Goal: Information Seeking & Learning: Check status

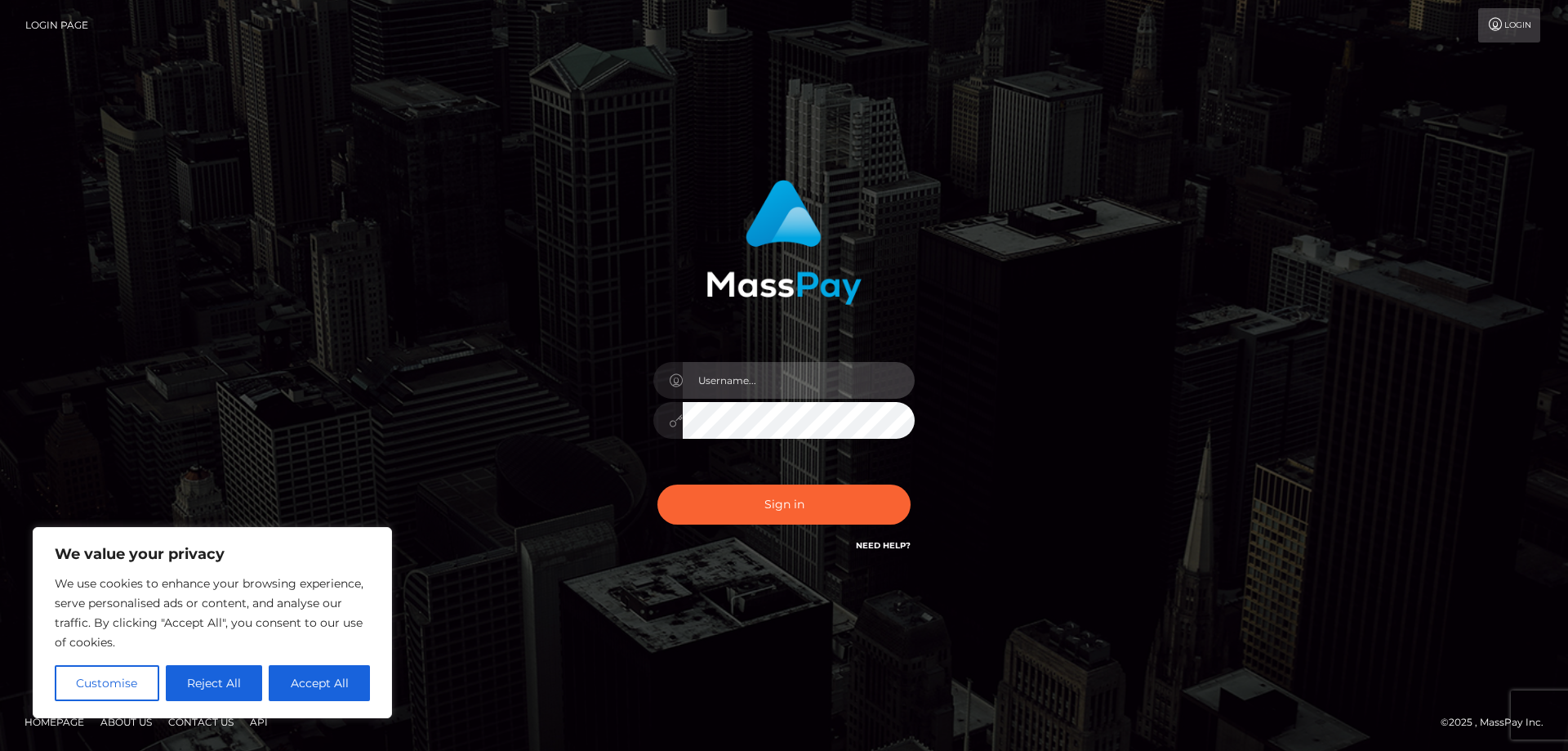
click at [719, 382] on input "text" at bounding box center [799, 380] width 232 height 37
paste input "APteam"
type input "APteam"
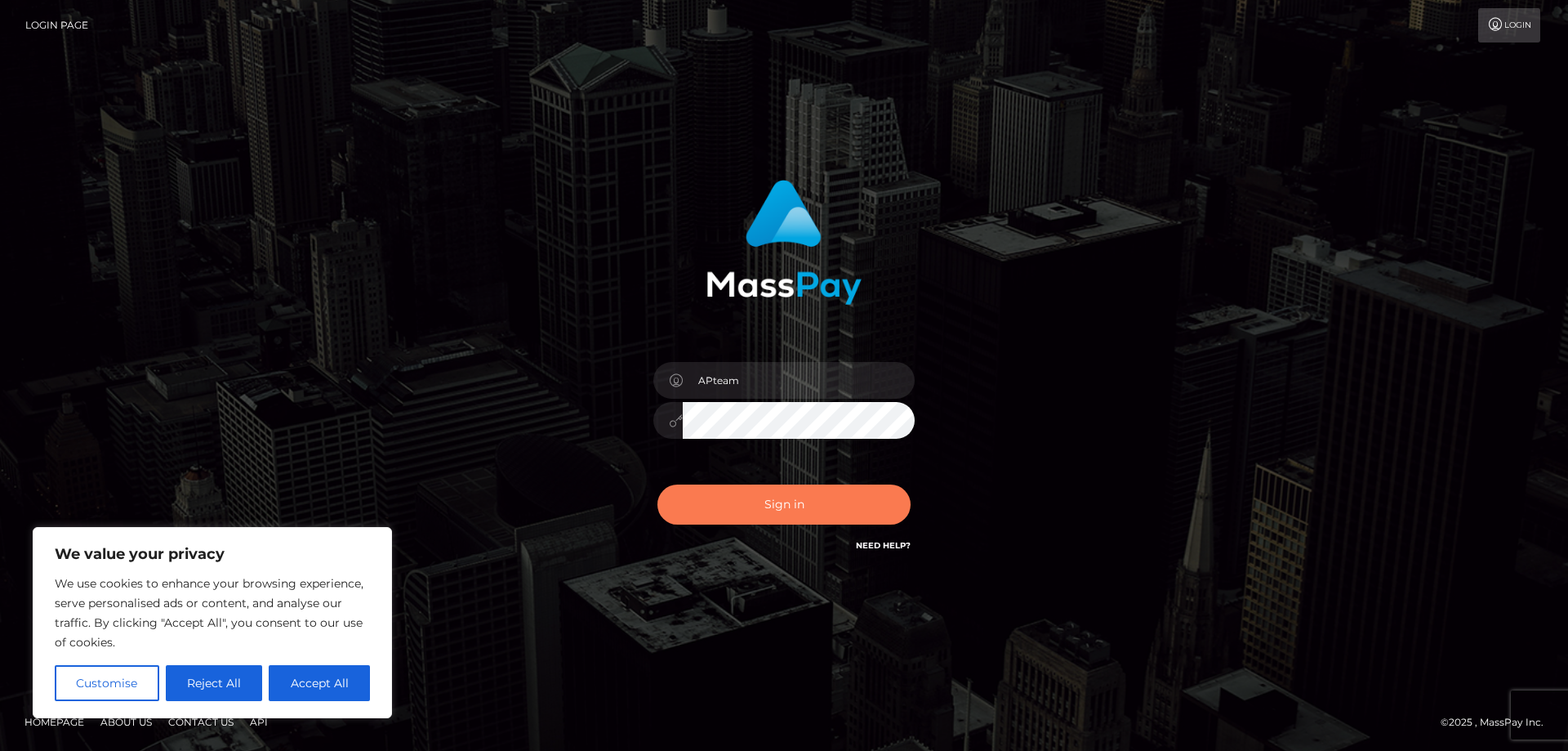
click at [751, 503] on button "Sign in" at bounding box center [784, 504] width 253 height 40
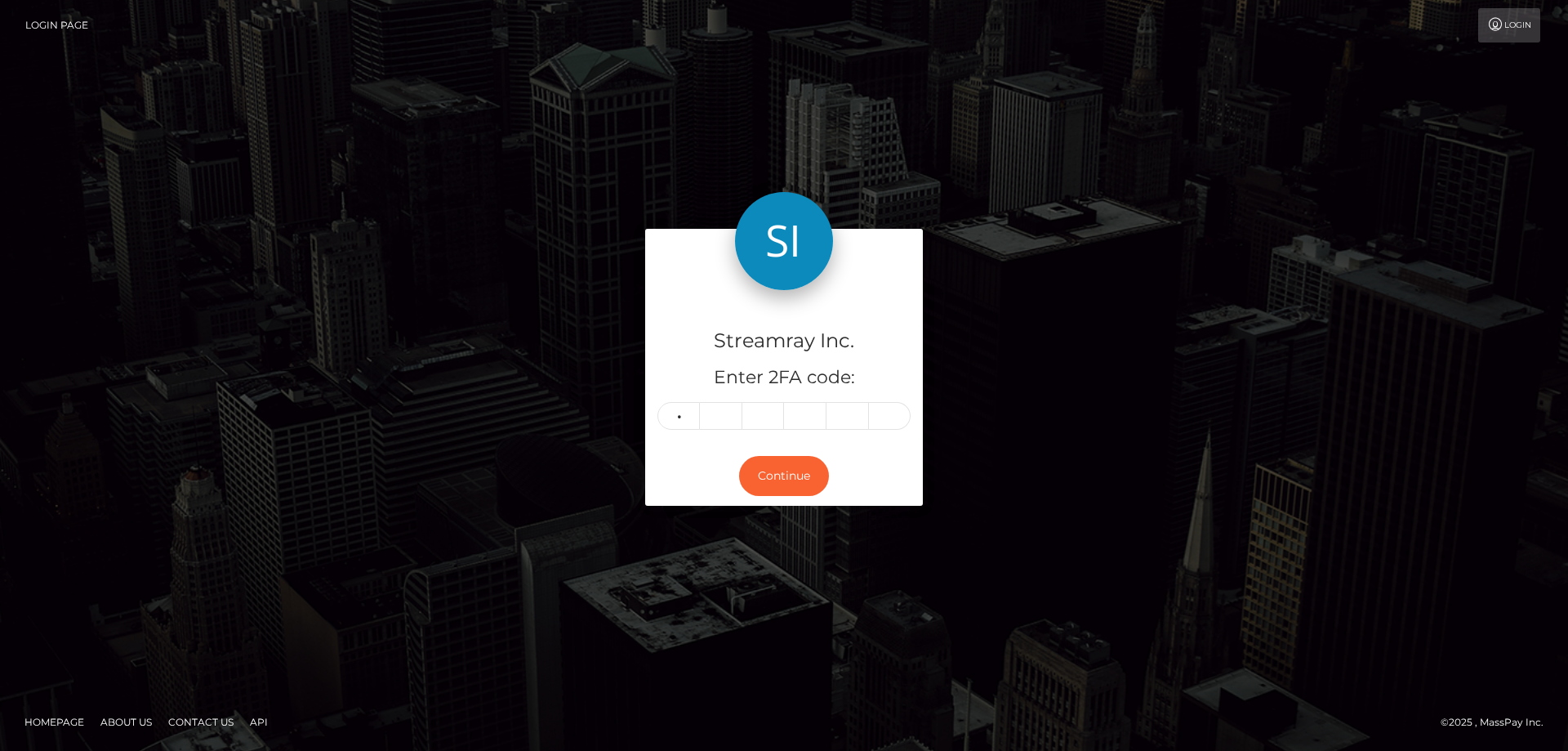
type input "7"
type input "0"
type input "2"
type input "9"
type input "3"
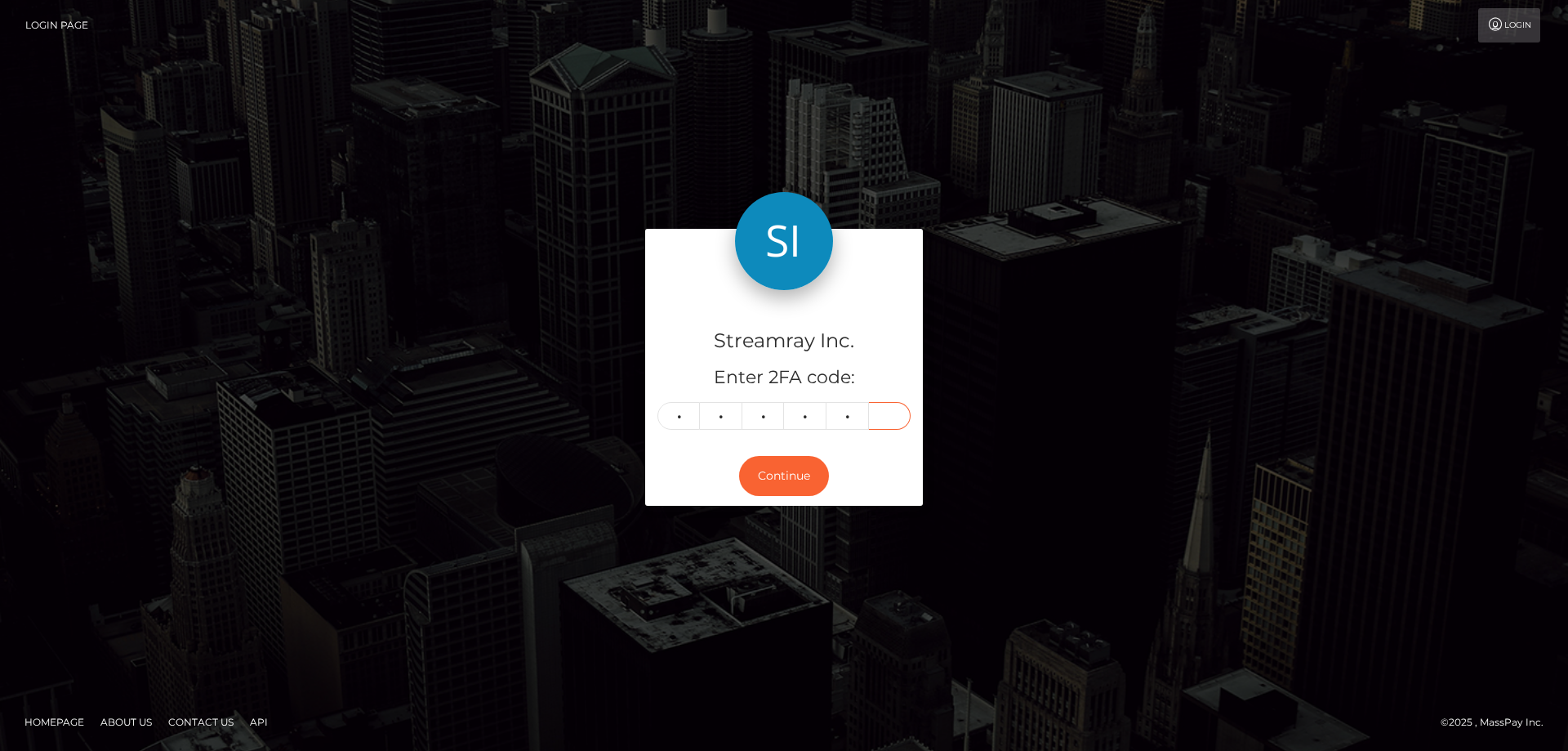
type input "6"
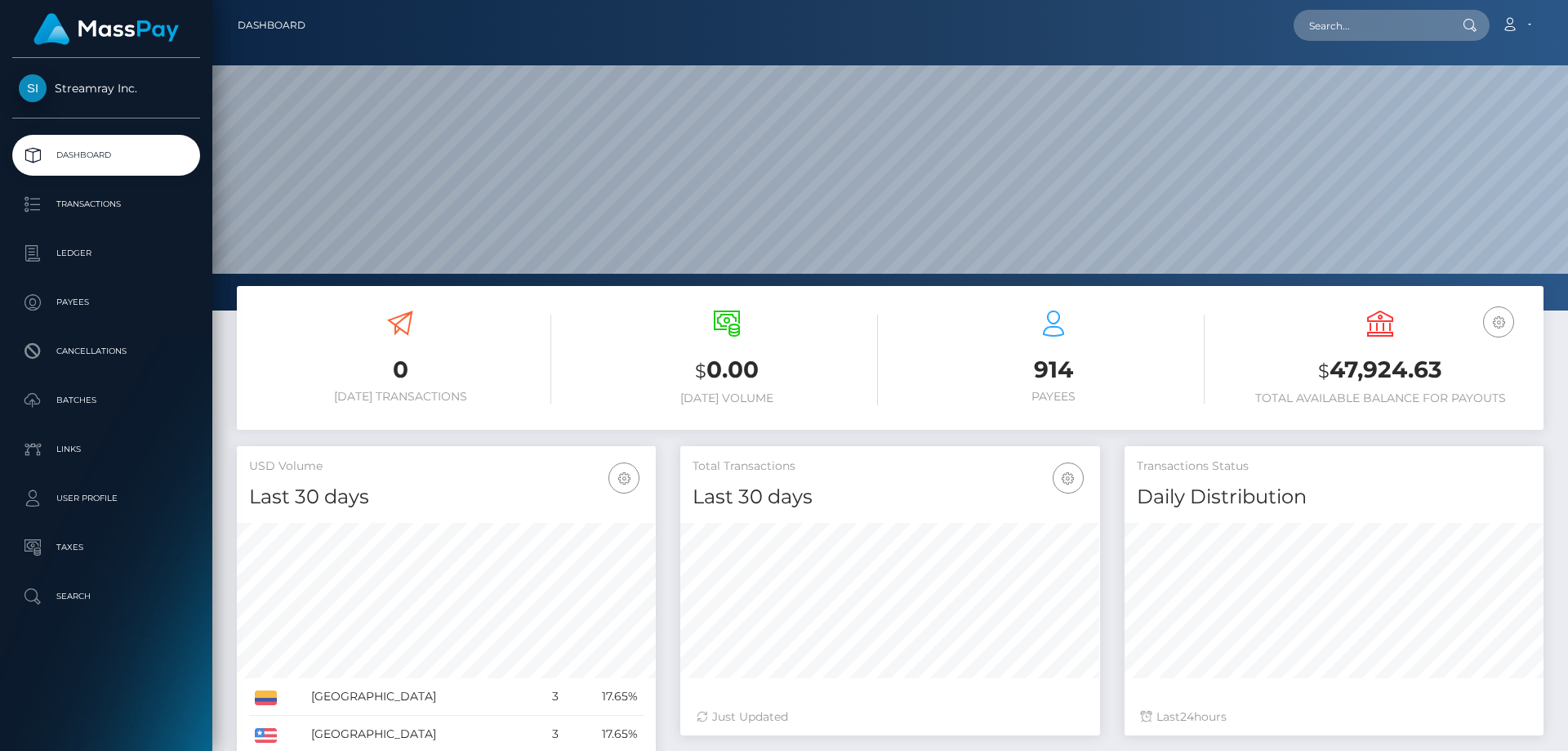
scroll to position [290, 420]
click at [88, 208] on p "Transactions" at bounding box center [106, 204] width 175 height 24
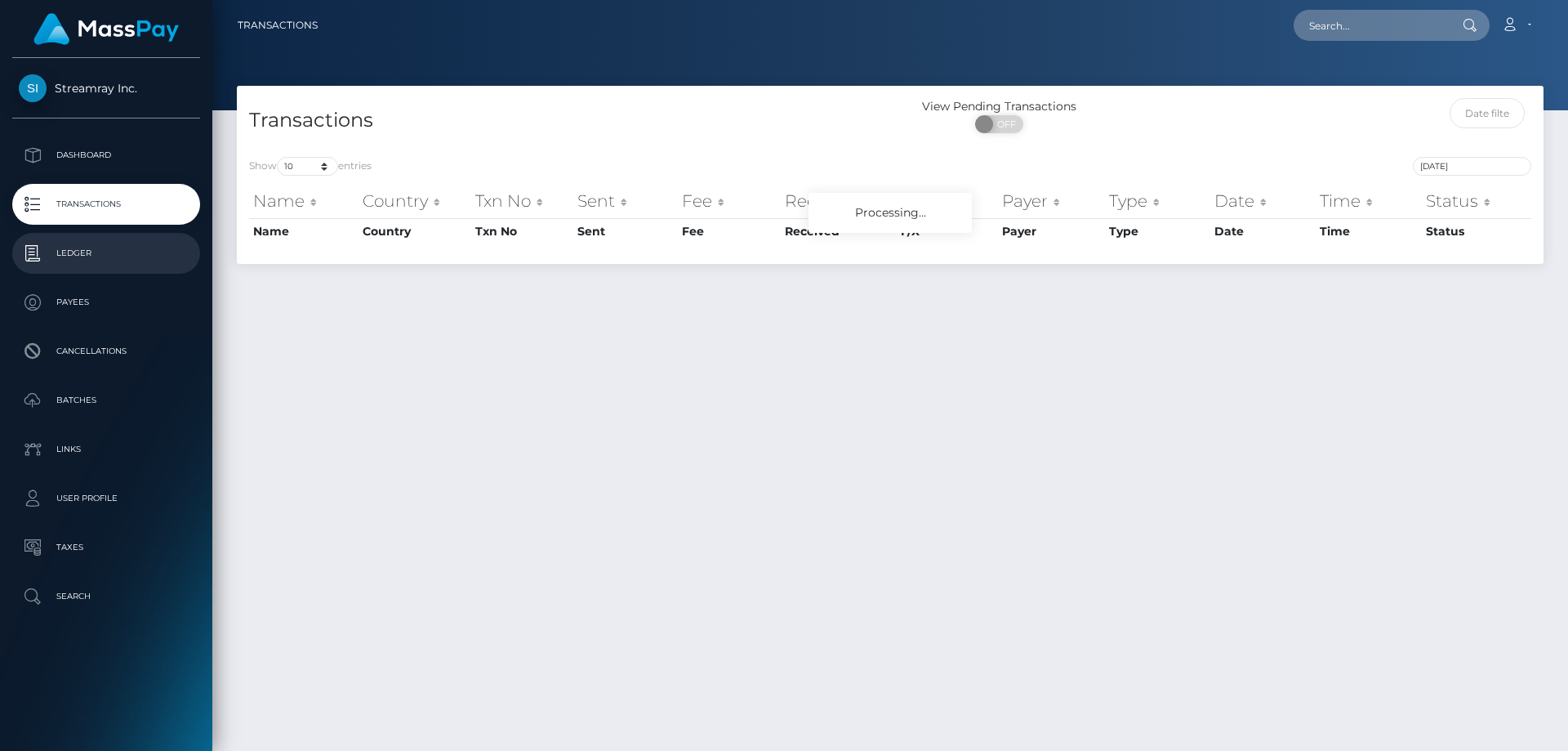
click at [81, 255] on p "Ledger" at bounding box center [106, 253] width 175 height 24
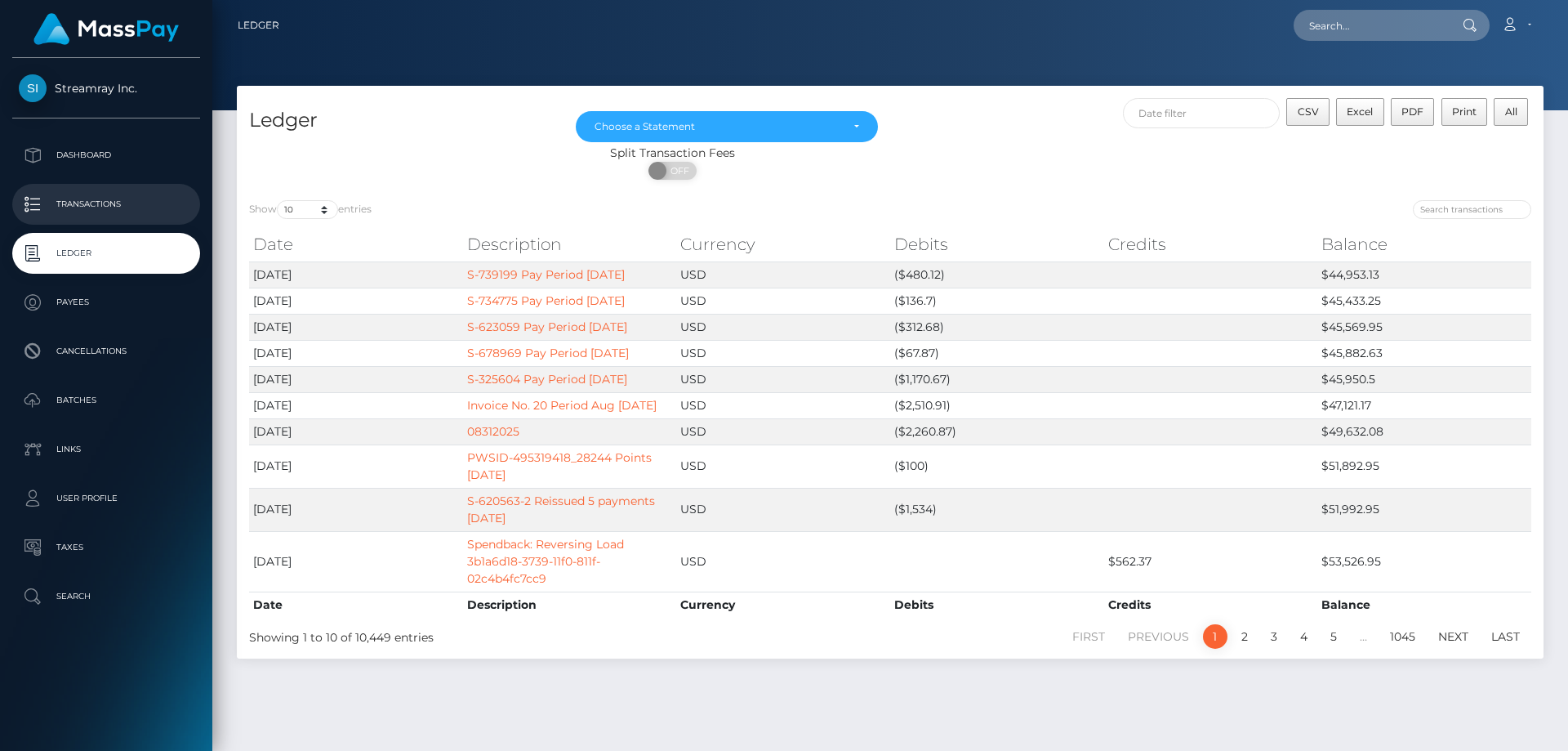
click at [98, 200] on p "Transactions" at bounding box center [106, 204] width 175 height 24
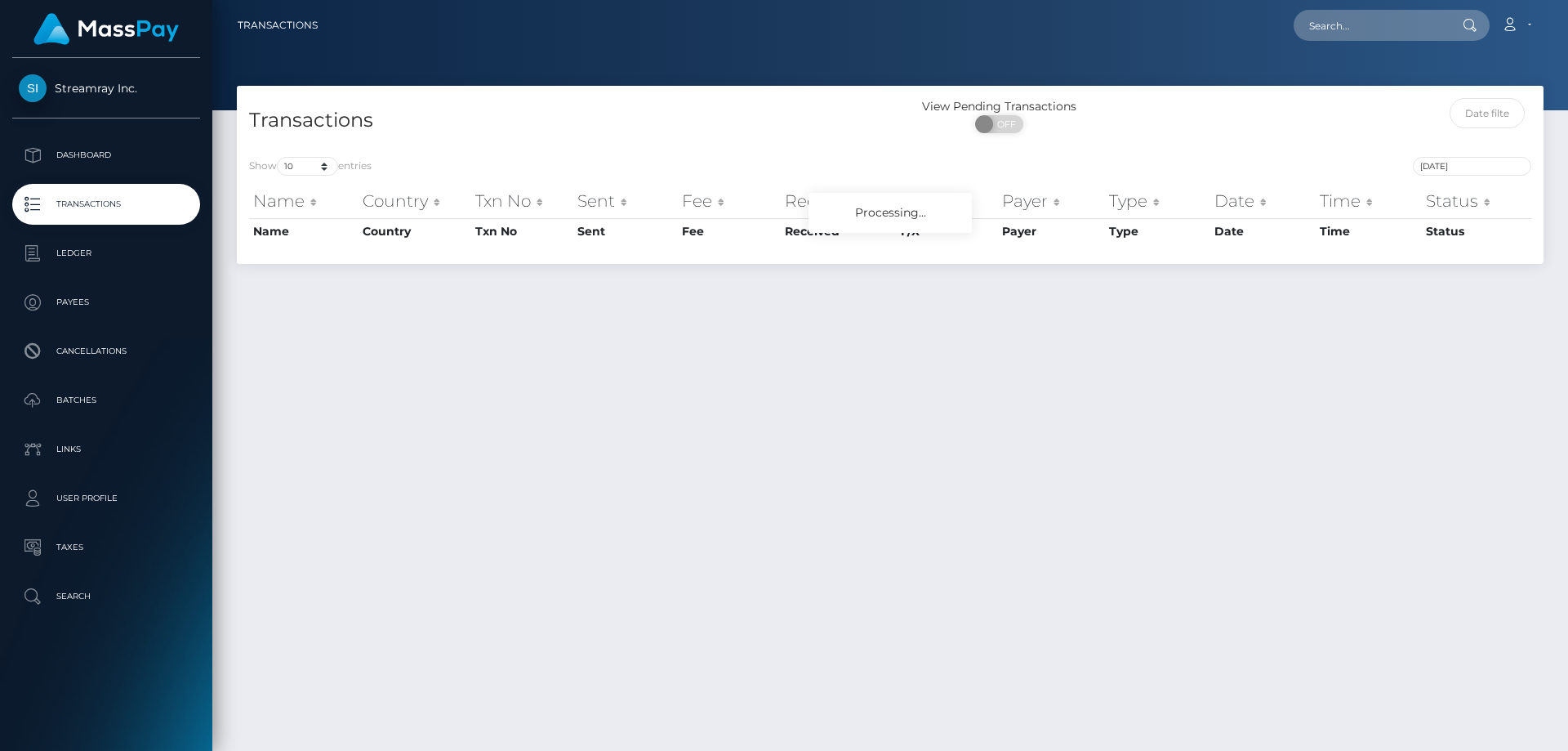
click at [81, 391] on p "Batches" at bounding box center [106, 401] width 175 height 24
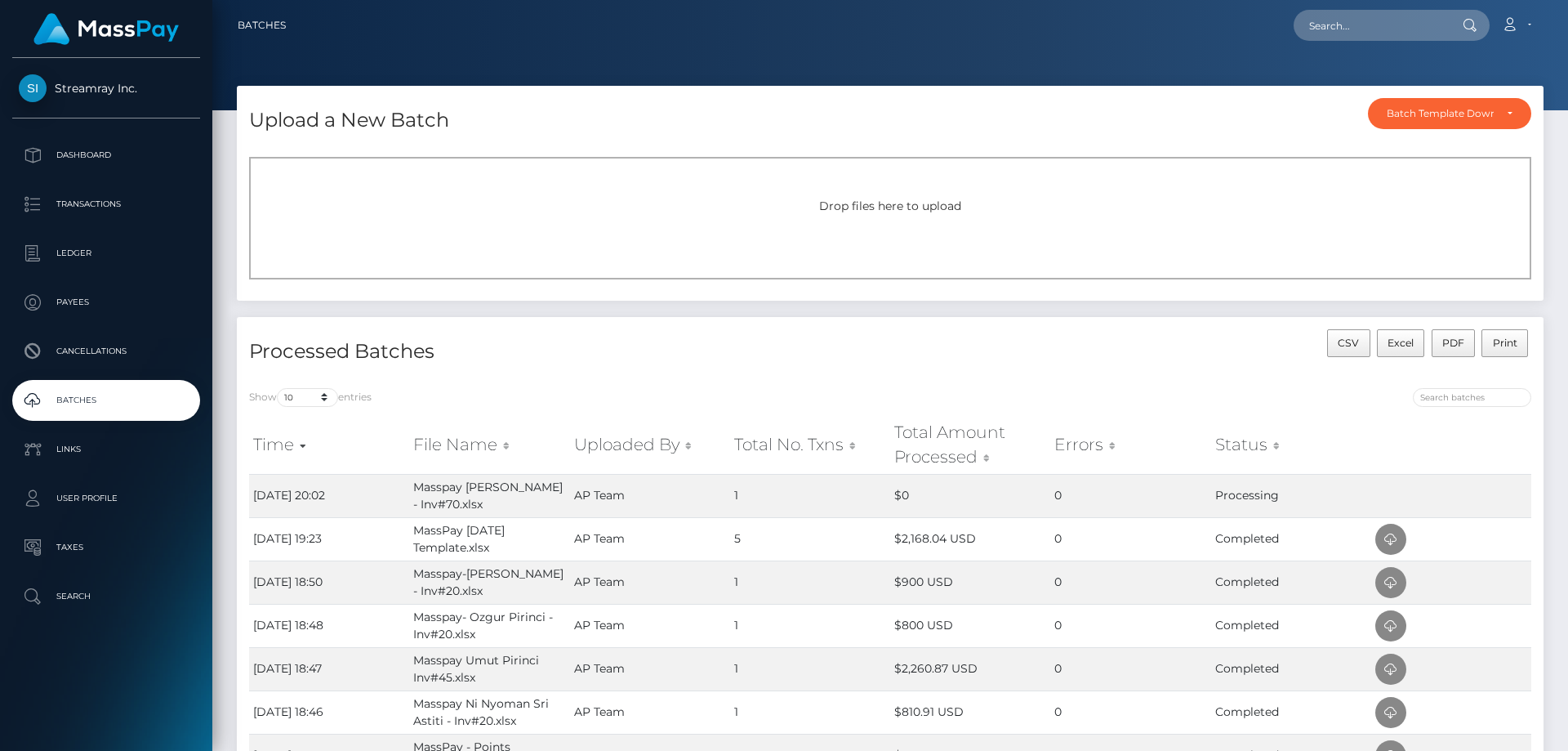
click at [139, 407] on p "Batches" at bounding box center [106, 401] width 175 height 24
click at [141, 403] on p "Batches" at bounding box center [106, 401] width 175 height 24
click at [133, 400] on p "Batches" at bounding box center [106, 401] width 175 height 24
click at [142, 406] on p "Batches" at bounding box center [106, 401] width 175 height 24
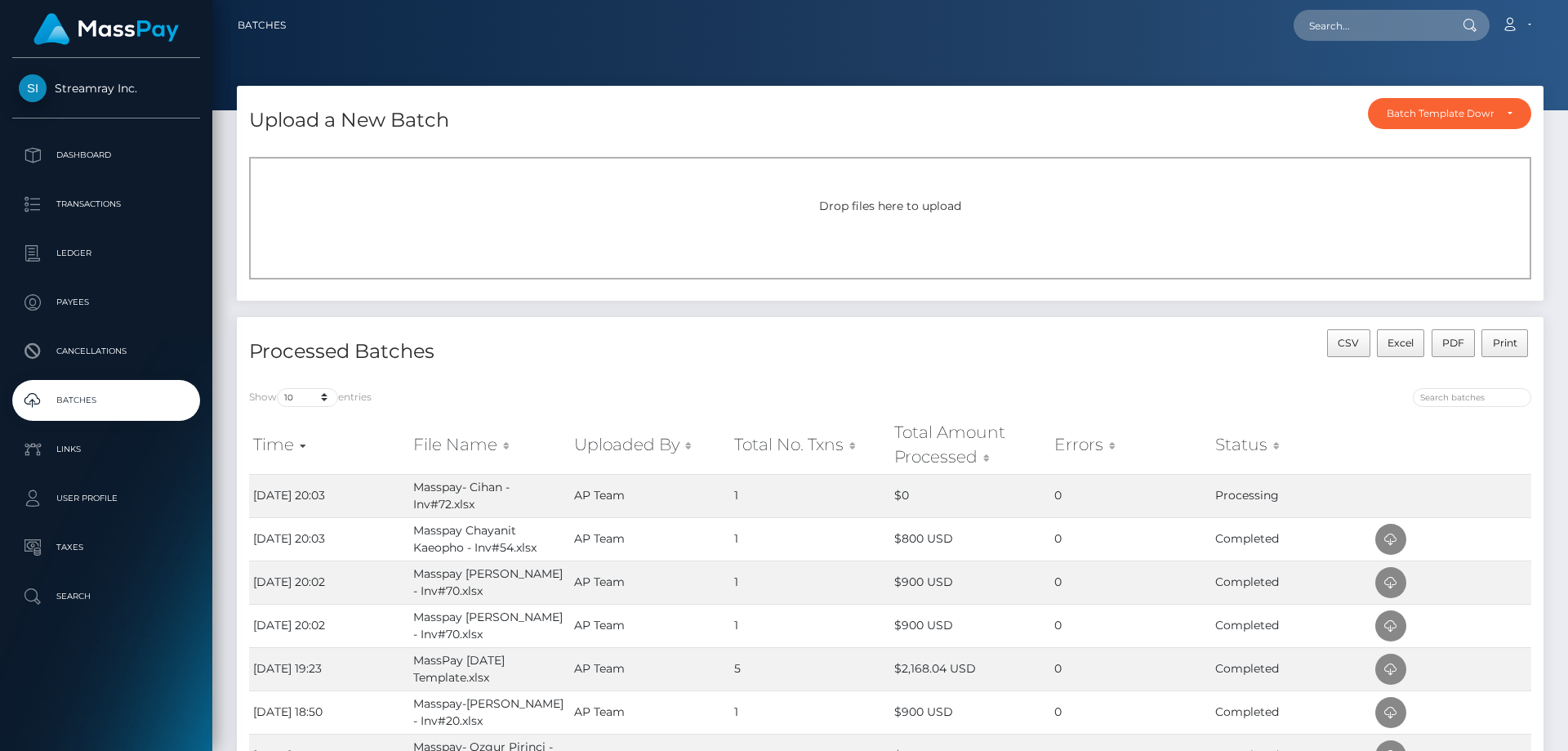
click at [123, 398] on p "Batches" at bounding box center [106, 401] width 175 height 24
click at [134, 390] on p "Batches" at bounding box center [106, 401] width 175 height 24
click at [106, 401] on p "Batches" at bounding box center [106, 401] width 175 height 24
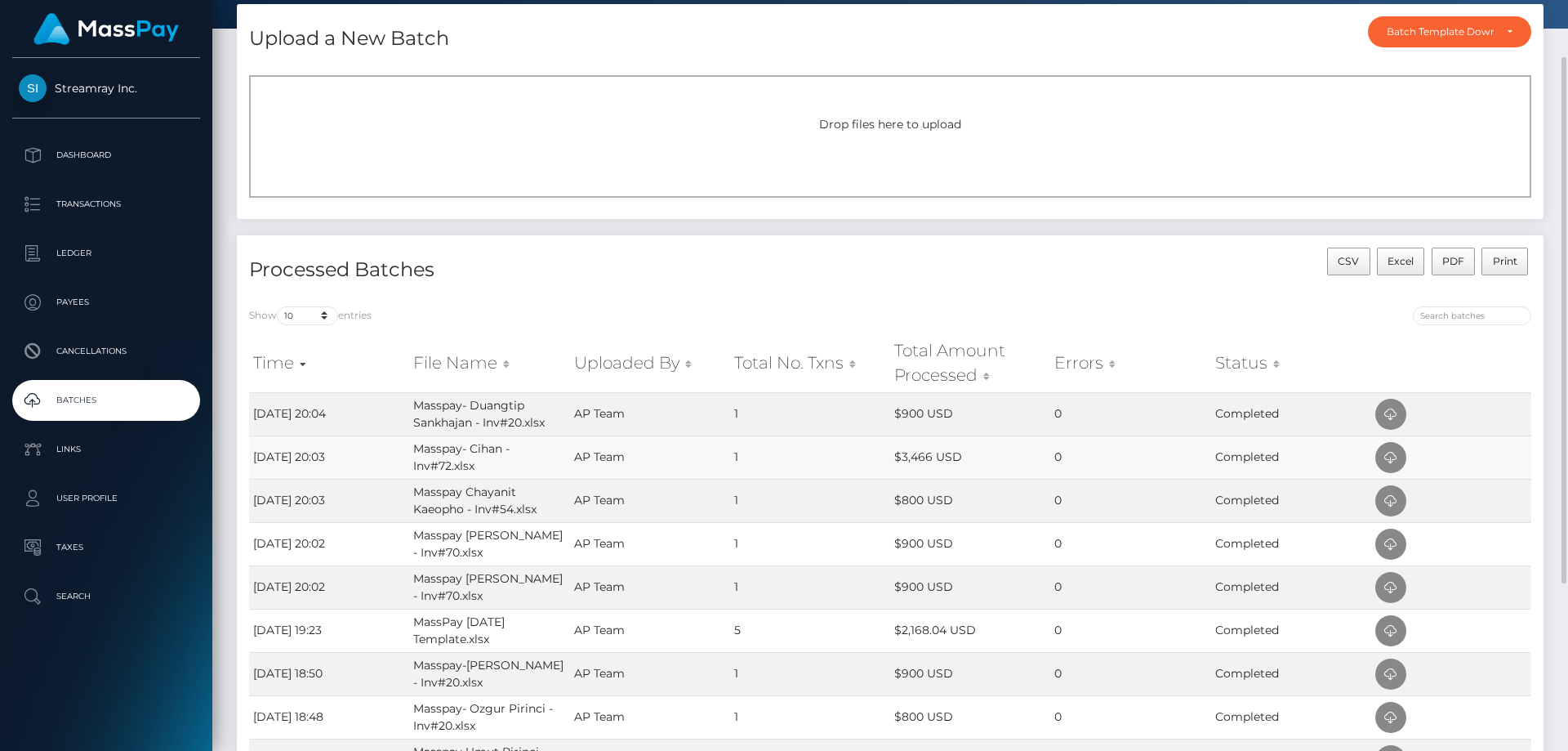
scroll to position [164, 0]
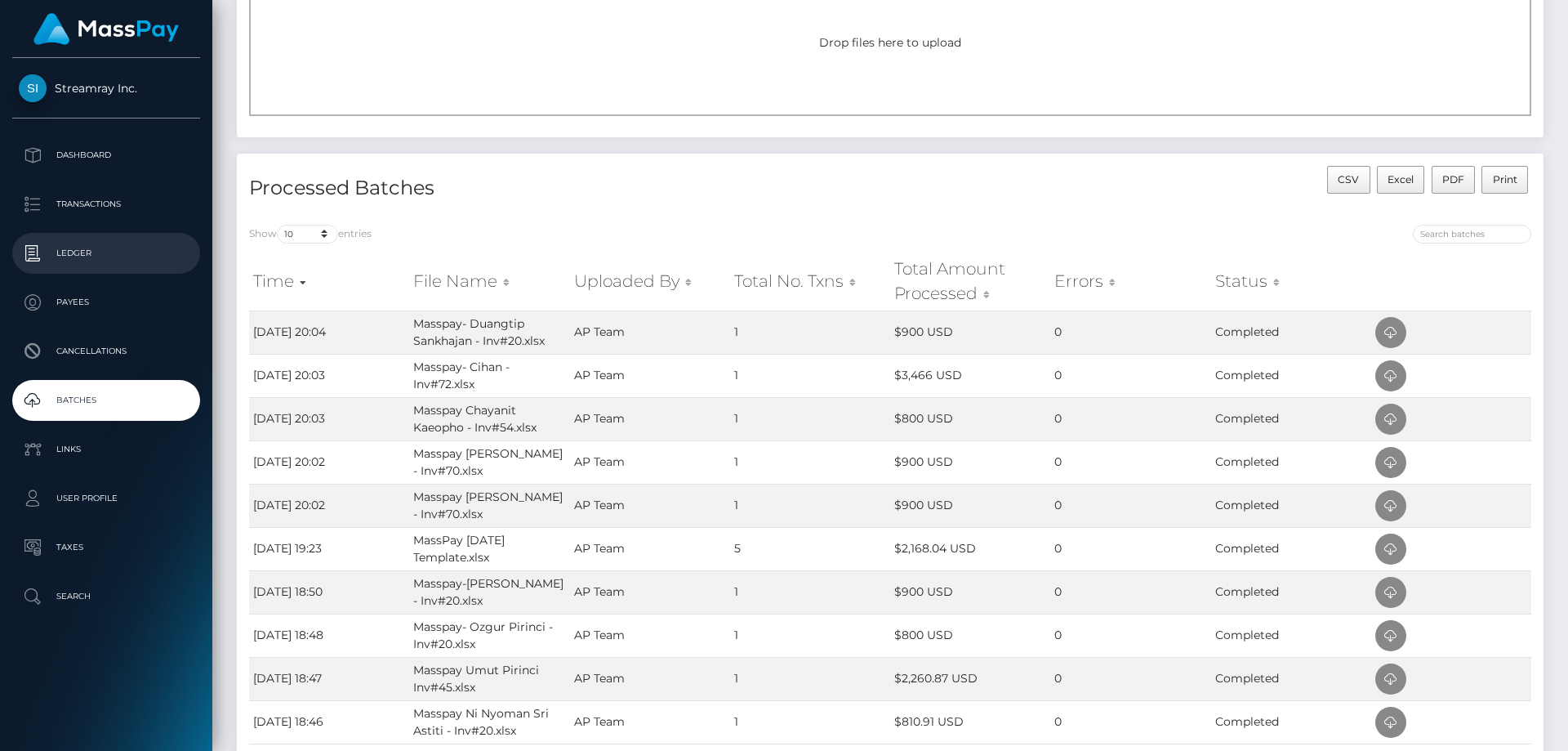
click at [88, 246] on p "Ledger" at bounding box center [106, 253] width 175 height 24
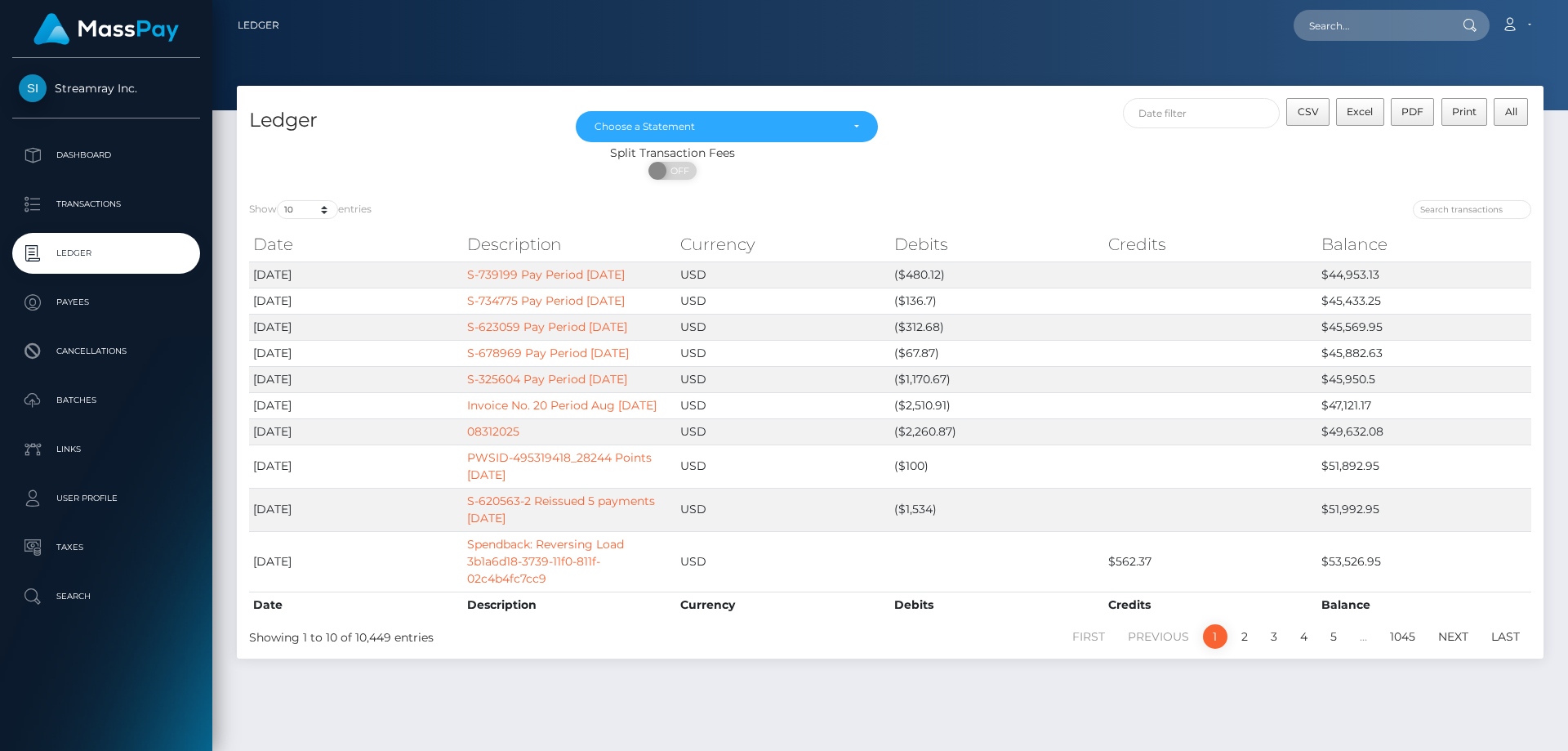
click at [94, 200] on p "Transactions" at bounding box center [106, 204] width 175 height 24
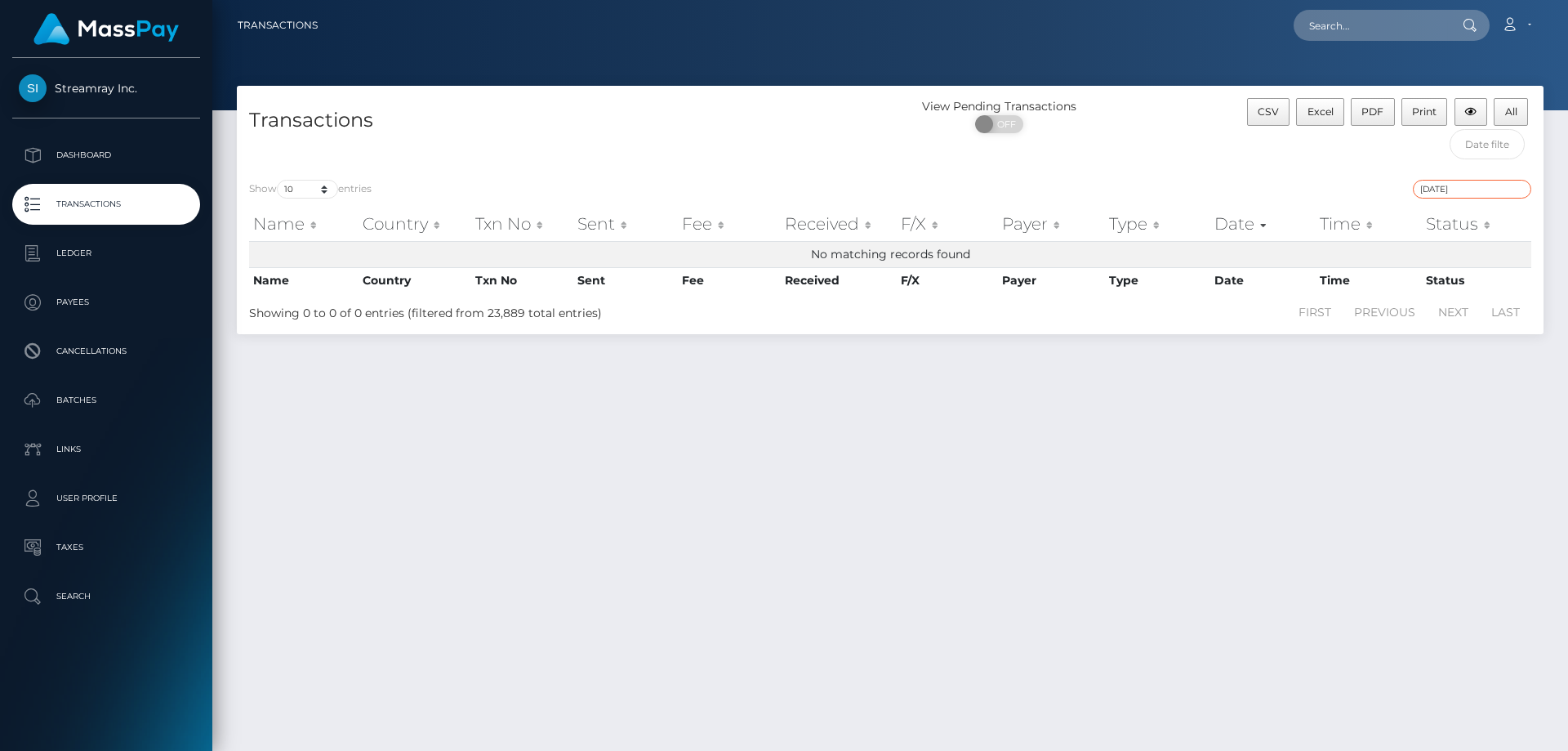
click at [1438, 189] on input "[DATE]" at bounding box center [1472, 189] width 119 height 19
type input "09/10/2025"
click at [1204, 407] on div "Transactions View Pending Transactions ON OFF CSV Excel PDF Print All Show 10 2…" at bounding box center [891, 410] width 1356 height 650
drag, startPoint x: 1469, startPoint y: 190, endPoint x: 1346, endPoint y: 187, distance: 123.0
click at [1346, 187] on div "09/10/2025" at bounding box center [1217, 191] width 629 height 23
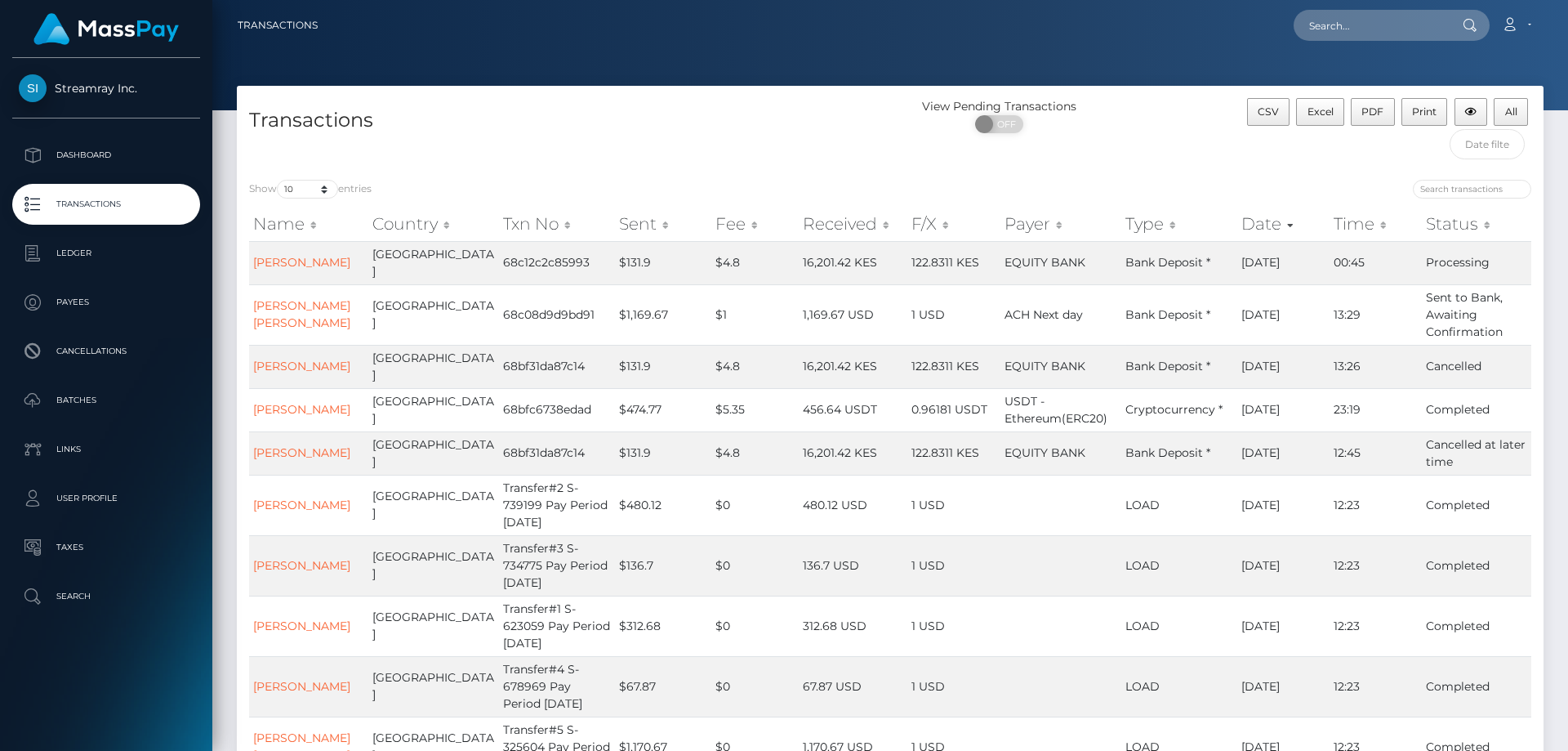
click at [128, 206] on p "Transactions" at bounding box center [106, 204] width 175 height 24
click at [1436, 189] on input "search" at bounding box center [1472, 189] width 119 height 19
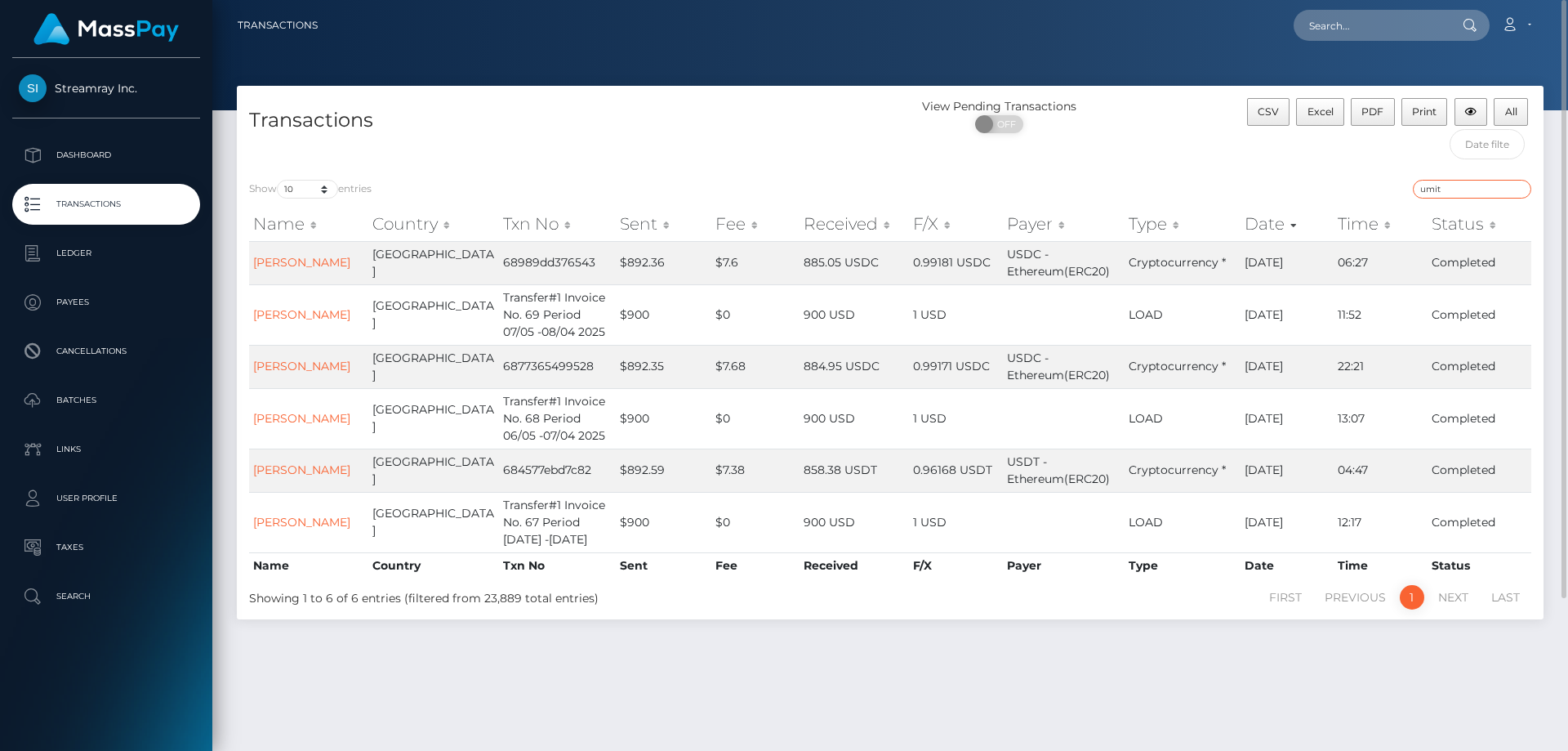
drag, startPoint x: 1449, startPoint y: 189, endPoint x: 1296, endPoint y: 178, distance: 153.4
click at [1313, 181] on div "umit" at bounding box center [1217, 191] width 629 height 23
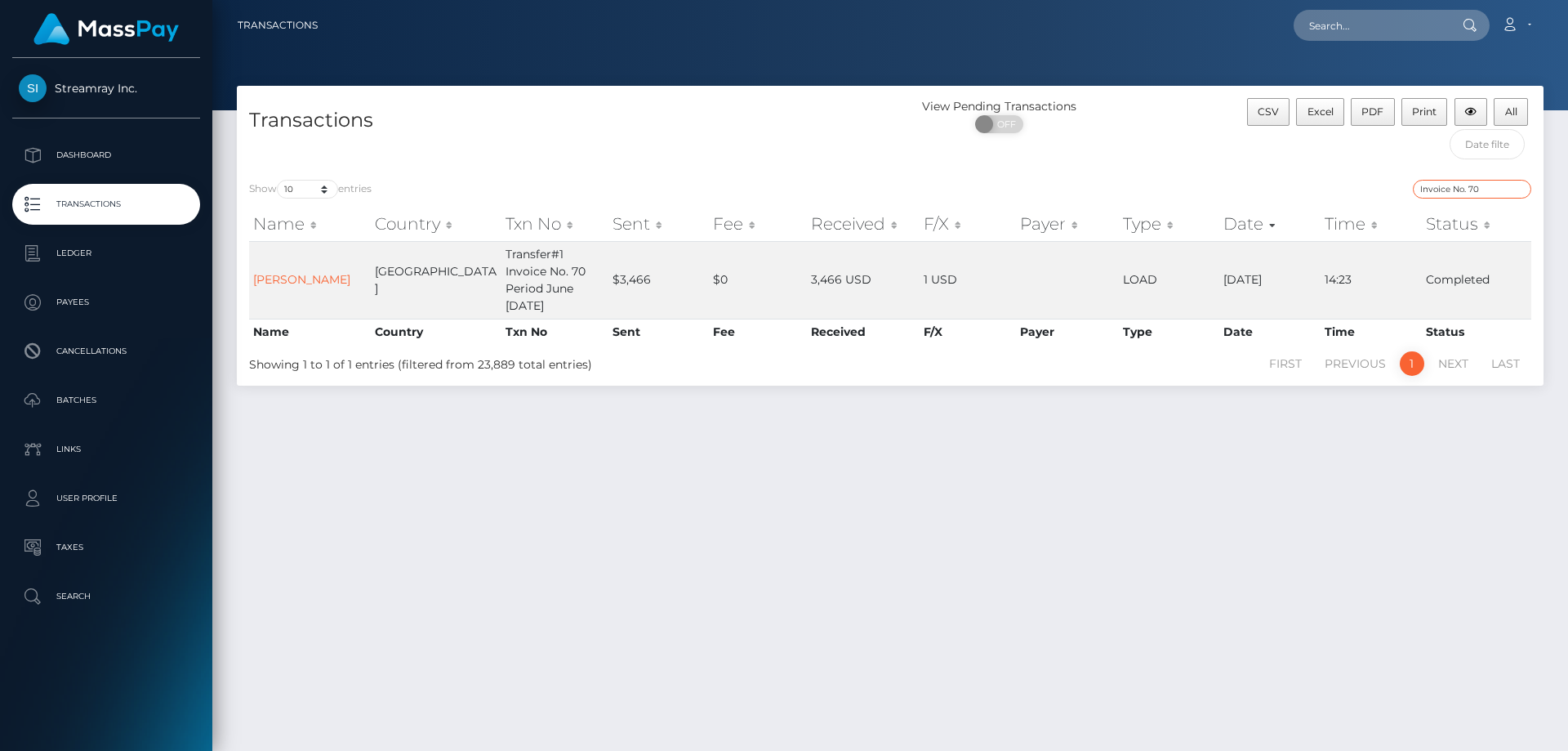
type input "Invoice No. 70"
click at [135, 206] on p "Transactions" at bounding box center [106, 204] width 175 height 24
drag, startPoint x: 1494, startPoint y: 190, endPoint x: 1196, endPoint y: 164, distance: 299.1
click at [1196, 164] on div "Transactions View Pending Transactions ON OFF CSV Excel PDF Print All Show 10 2…" at bounding box center [891, 235] width 1307 height 300
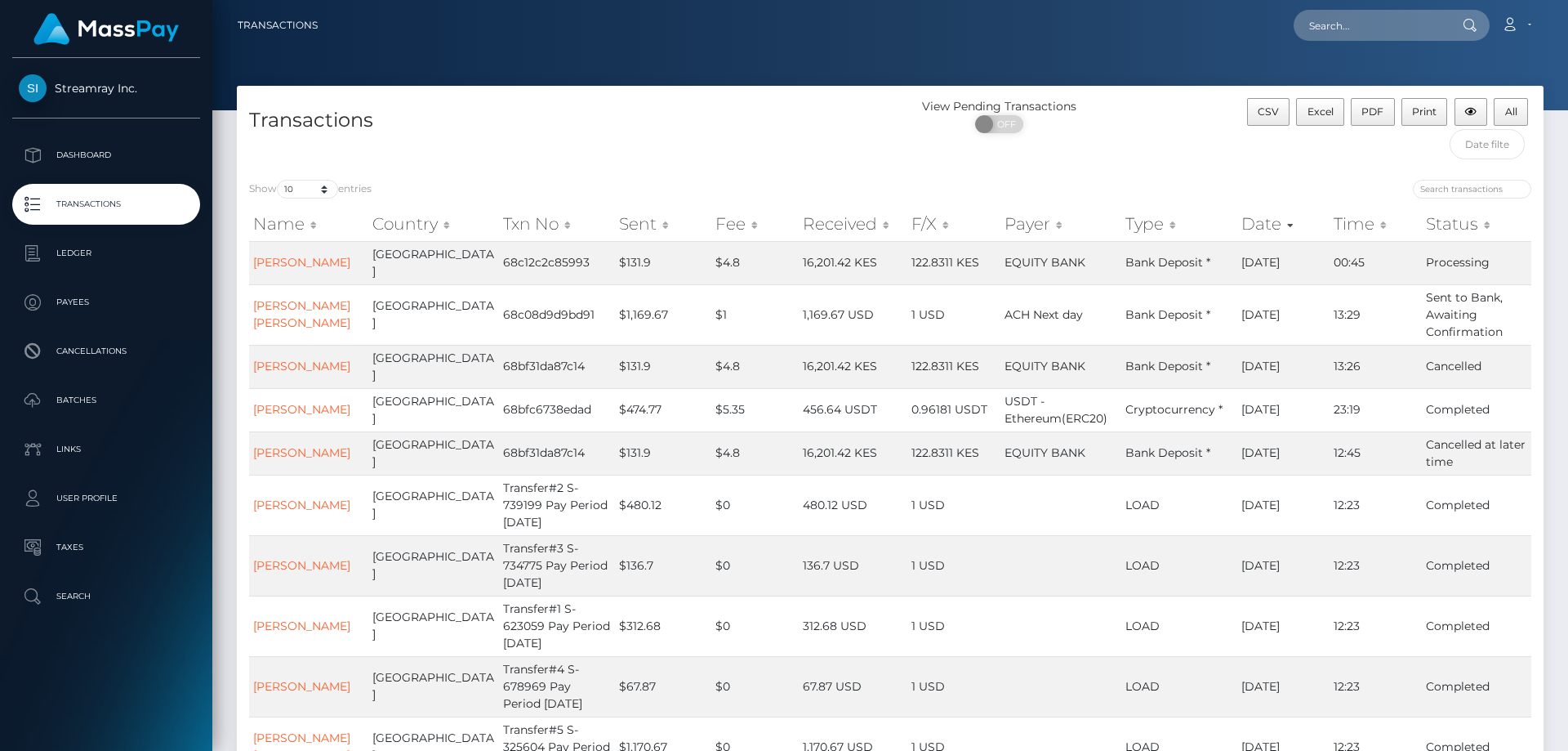
click at [96, 202] on p "Transactions" at bounding box center [106, 204] width 175 height 24
click at [82, 251] on p "Ledger" at bounding box center [106, 253] width 175 height 24
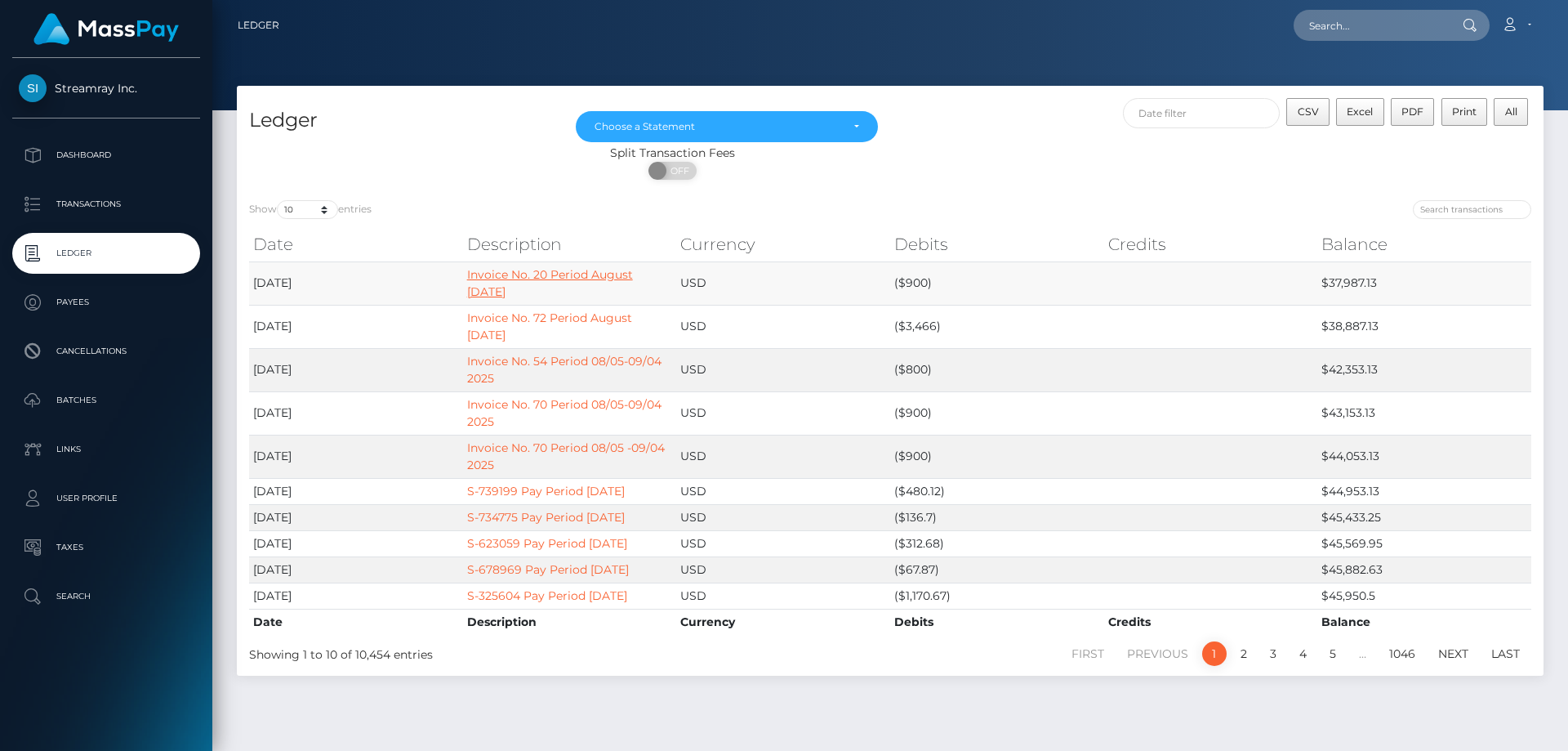
click at [571, 274] on link "Invoice No. 20 Period August [DATE]" at bounding box center [550, 283] width 166 height 32
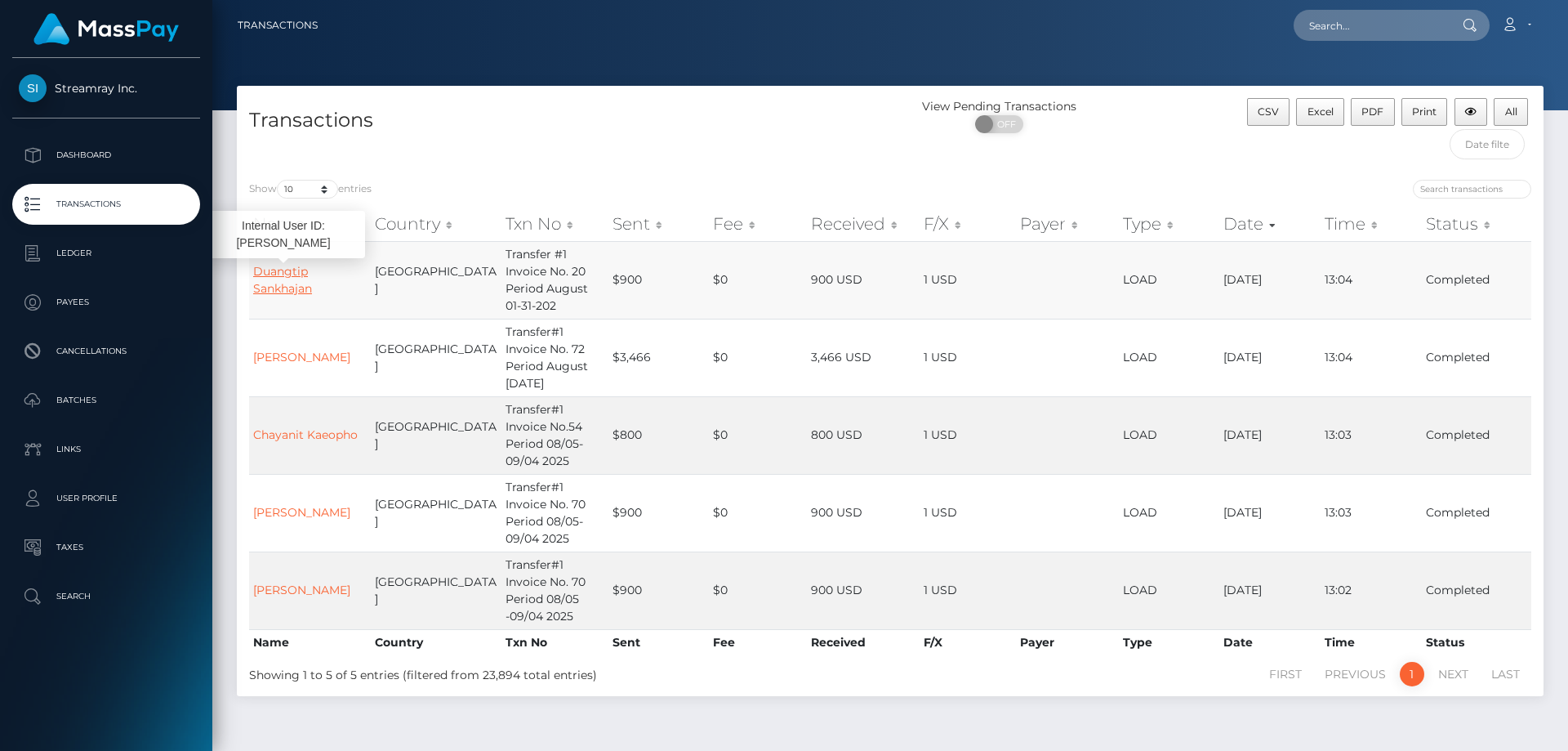
click at [277, 275] on link "Duangtip Sankhajan" at bounding box center [282, 280] width 59 height 32
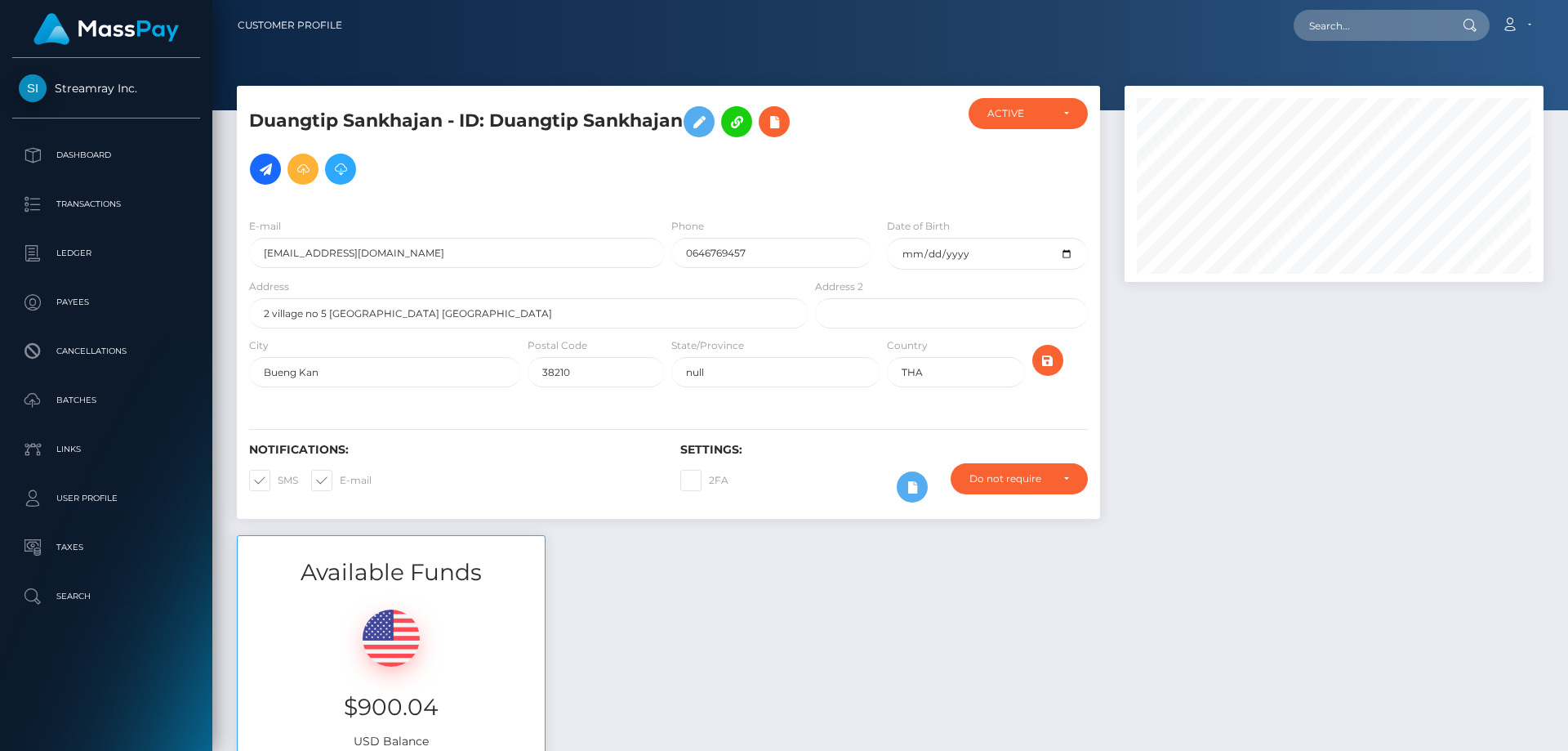
scroll to position [196, 420]
click at [83, 246] on p "Ledger" at bounding box center [106, 253] width 175 height 24
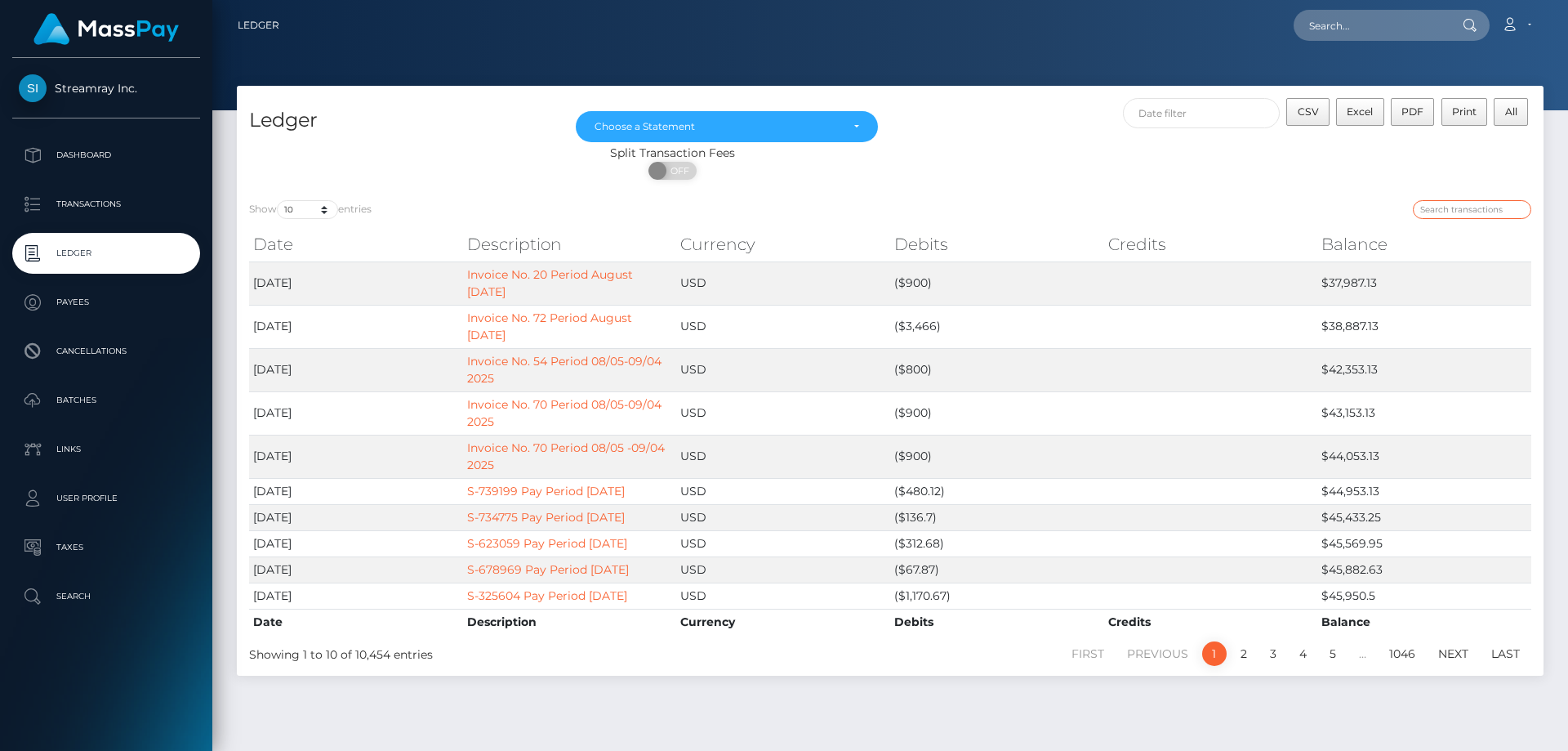
click at [1450, 207] on input "search" at bounding box center [1472, 210] width 119 height 19
click at [1183, 110] on input "text" at bounding box center [1202, 113] width 158 height 30
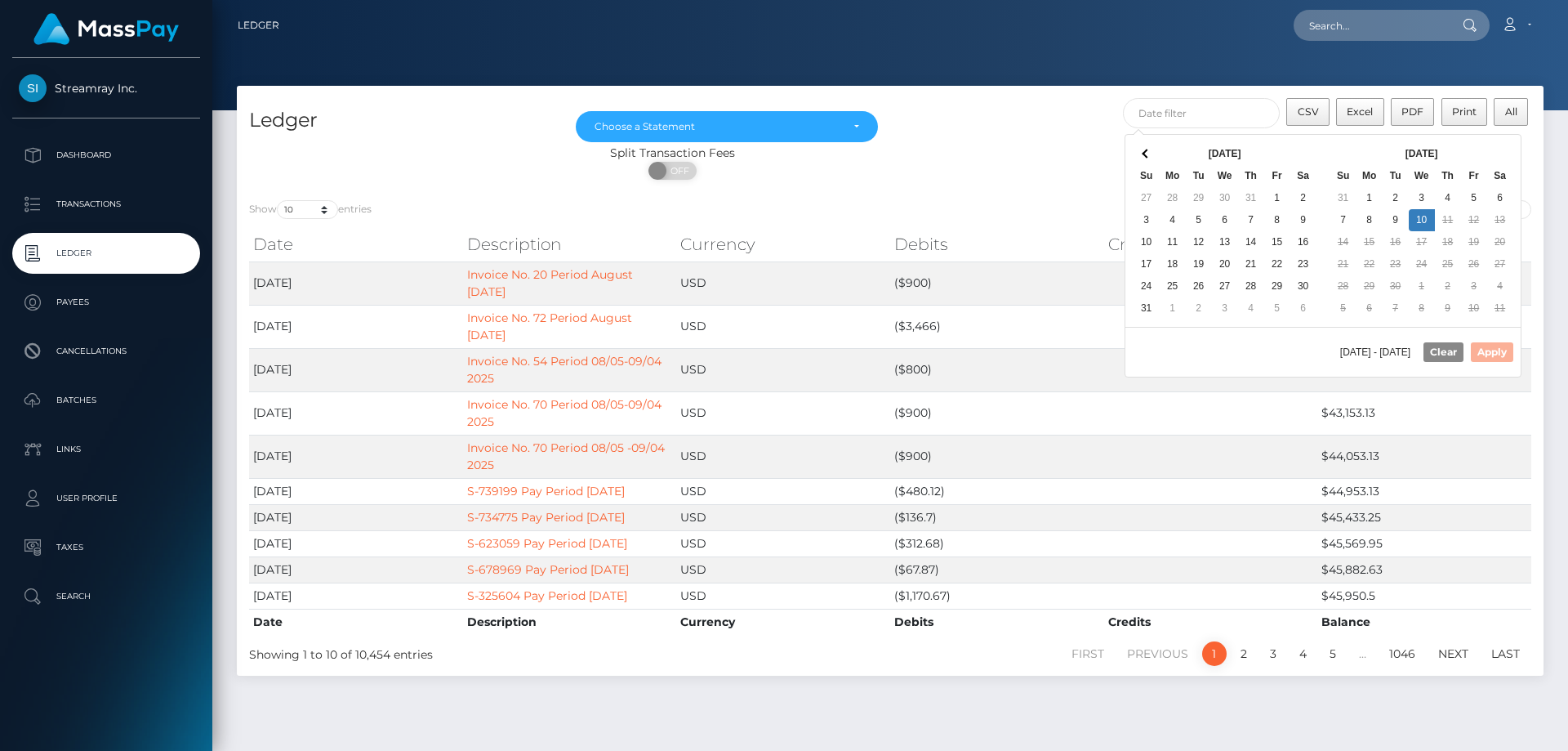
click at [1491, 353] on div "09/10/2025 - 09/10/2025 Clear Apply" at bounding box center [1323, 351] width 395 height 50
click at [1494, 349] on button "Apply" at bounding box center [1492, 352] width 42 height 20
type input "09/10/2025 - 09/10/2025"
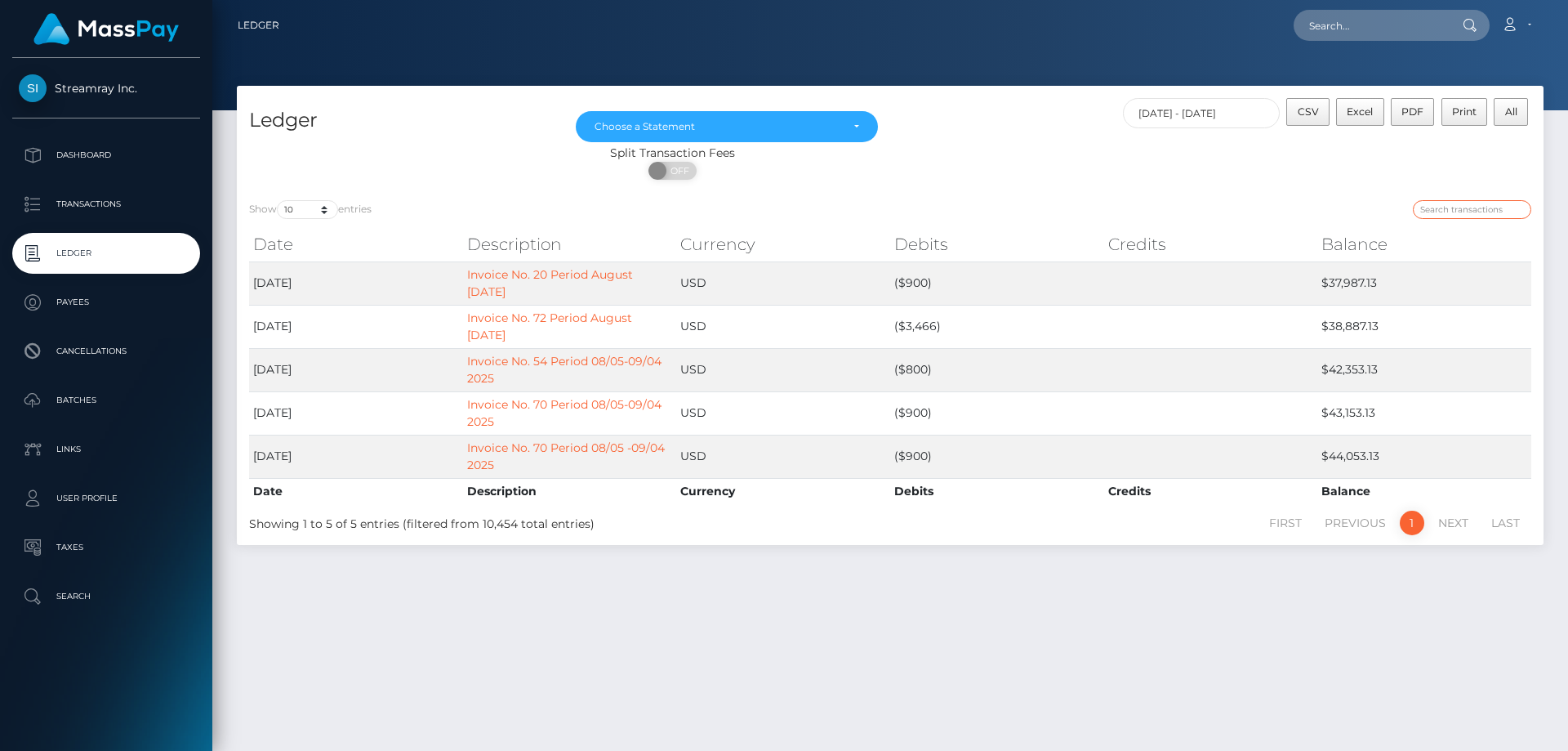
click at [1434, 208] on input "search" at bounding box center [1472, 210] width 119 height 19
click at [1444, 207] on input "search" at bounding box center [1472, 210] width 119 height 19
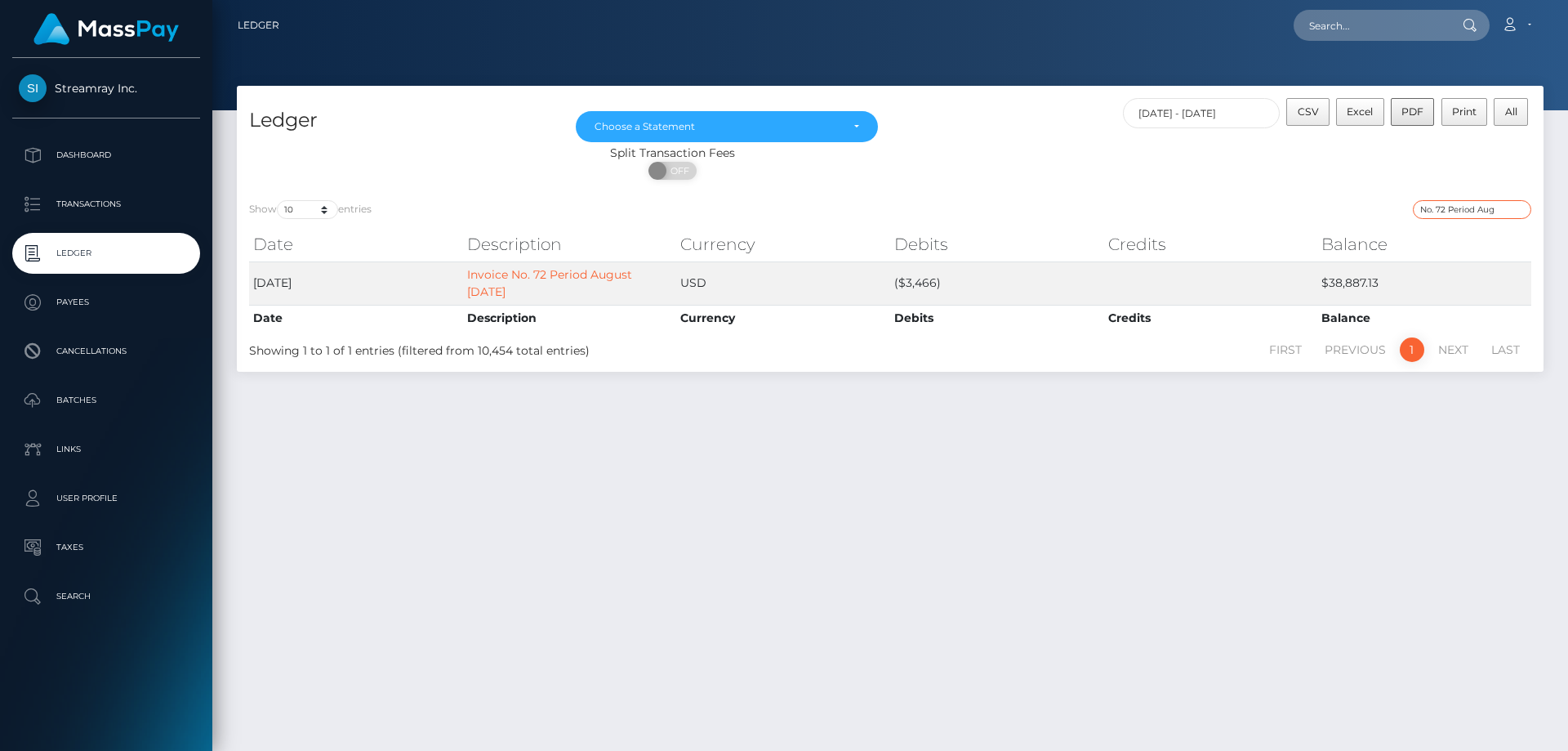
type input "No. 72 Period Aug"
click at [1409, 104] on button "PDF" at bounding box center [1413, 112] width 44 height 28
click at [81, 202] on p "Transactions" at bounding box center [106, 204] width 175 height 24
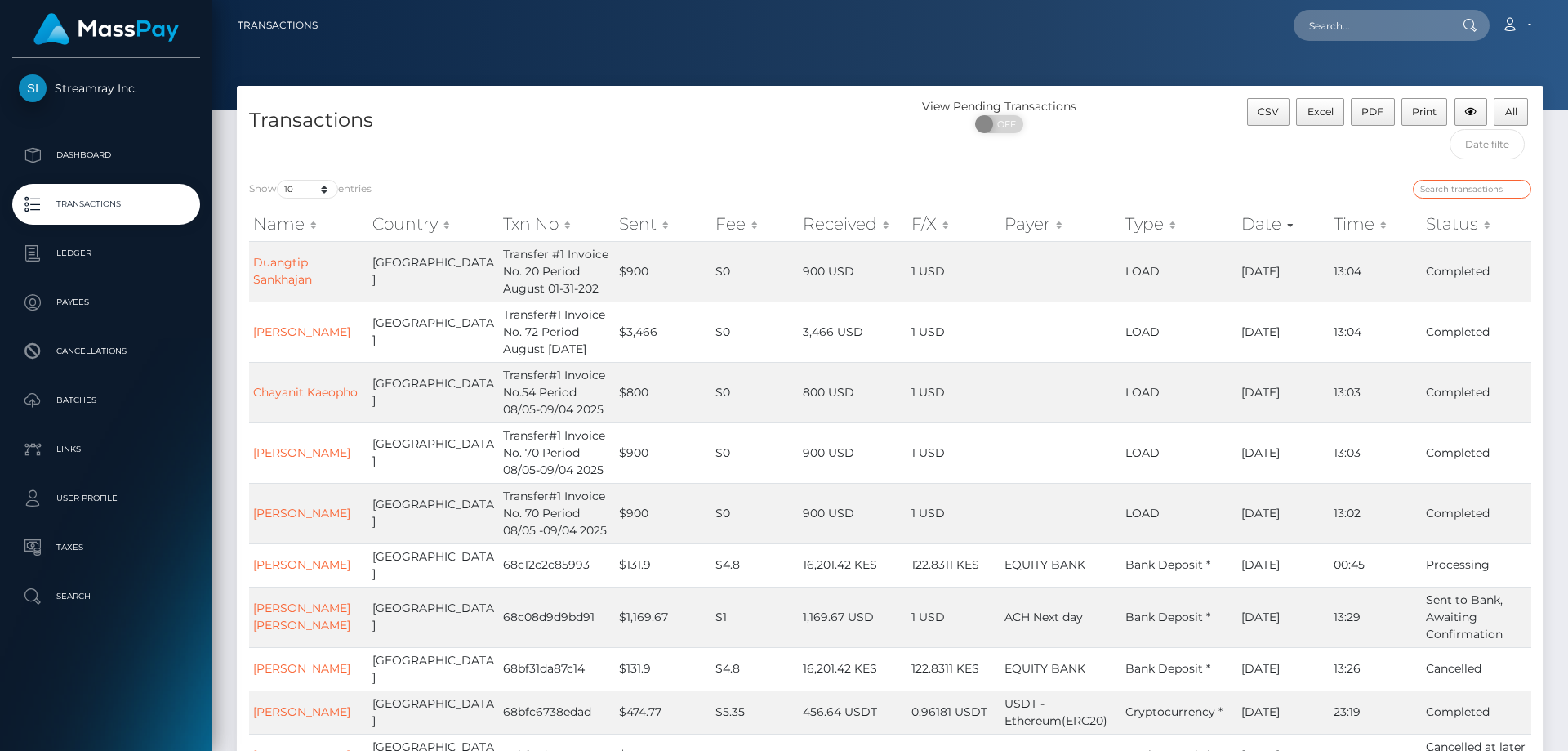
click at [1447, 191] on input "search" at bounding box center [1472, 189] width 119 height 19
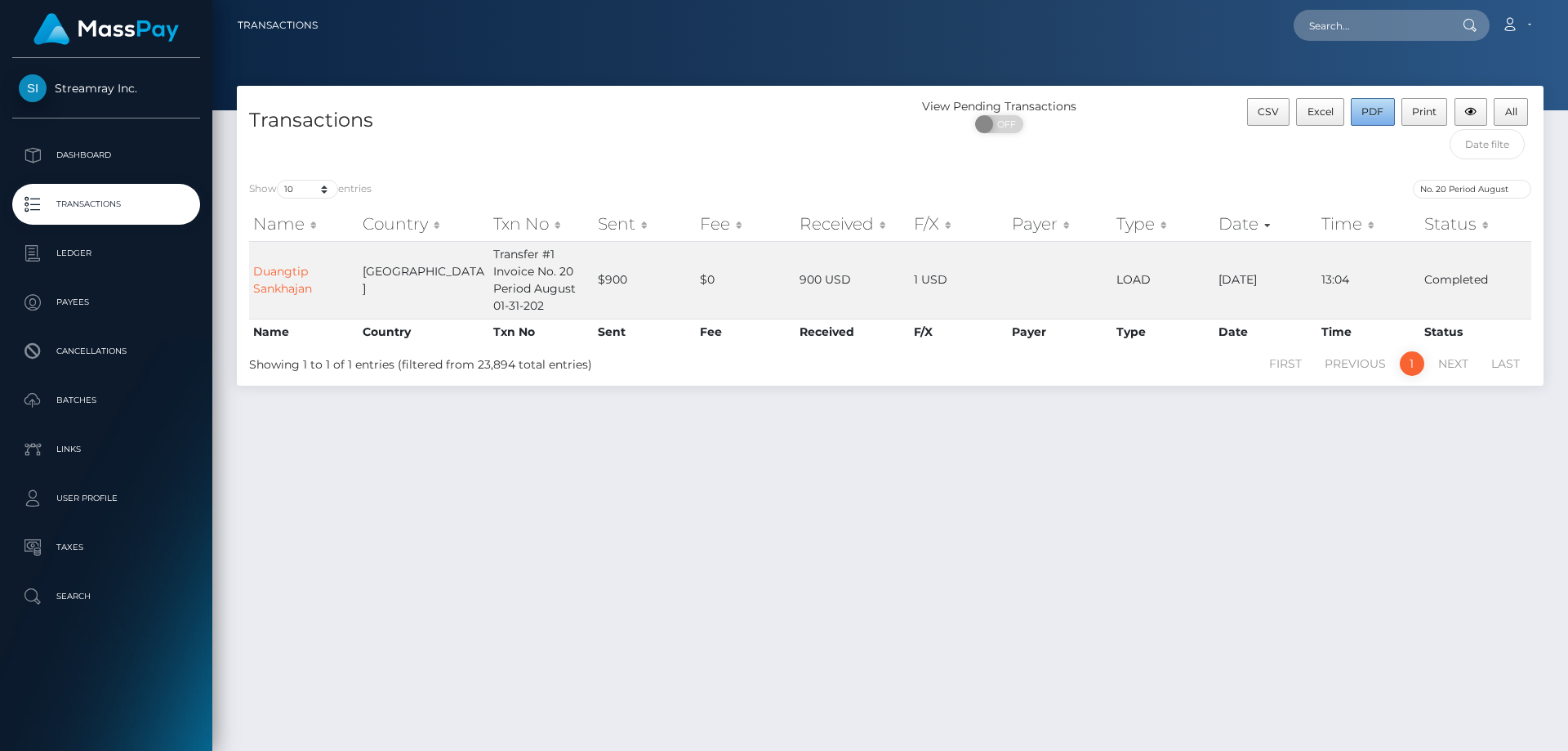
click at [1376, 115] on span "PDF" at bounding box center [1372, 111] width 22 height 12
click at [1439, 187] on input "No. 20 Period August" at bounding box center [1472, 189] width 119 height 19
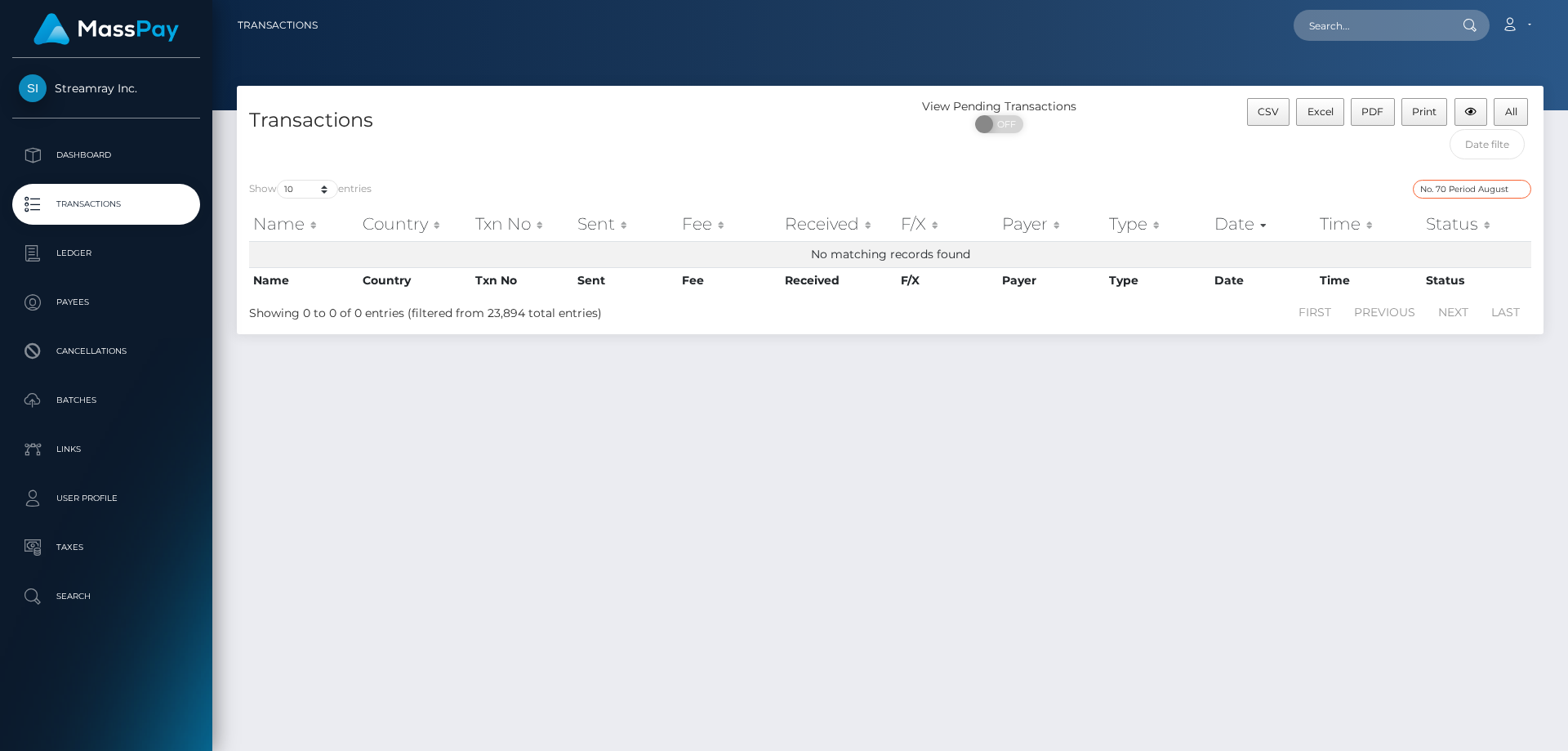
drag, startPoint x: 1453, startPoint y: 189, endPoint x: 1510, endPoint y: 195, distance: 57.3
click at [1510, 195] on input "No. 70 Period August" at bounding box center [1472, 189] width 119 height 19
click at [1449, 187] on input "No. 70 Period August" at bounding box center [1472, 189] width 119 height 19
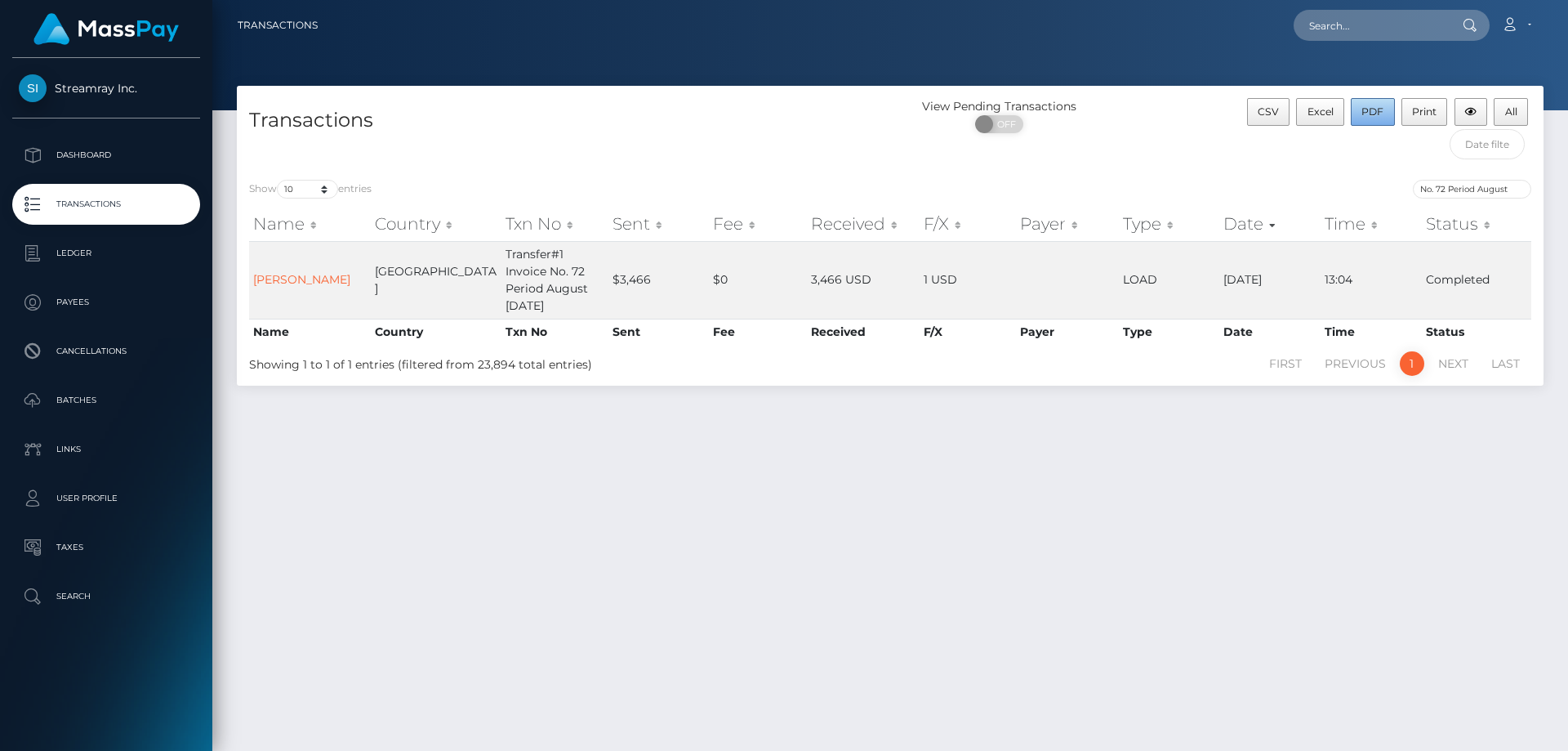
click at [1376, 112] on span "PDF" at bounding box center [1372, 111] width 22 height 12
click at [1449, 185] on input "No. 72 Period August" at bounding box center [1472, 189] width 119 height 19
drag, startPoint x: 1418, startPoint y: 189, endPoint x: 1691, endPoint y: 246, distance: 278.9
click at [1568, 246] on html "Streamray Inc. Dashboard Transactions Ledger Payees Cancellations" at bounding box center [784, 376] width 1568 height 751
paste input "Invoice No. 70 [DATE] - [DATE]"
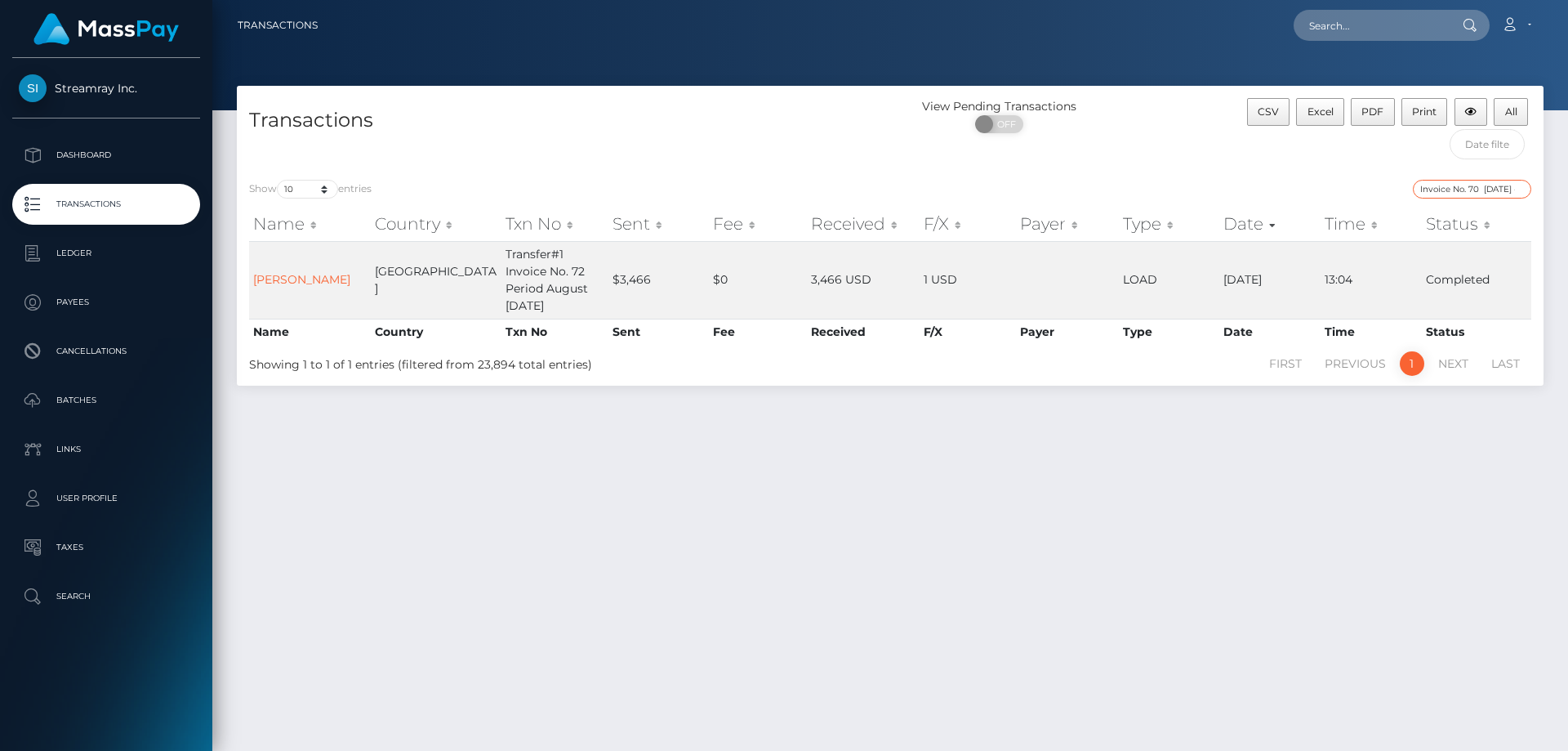
scroll to position [0, 50]
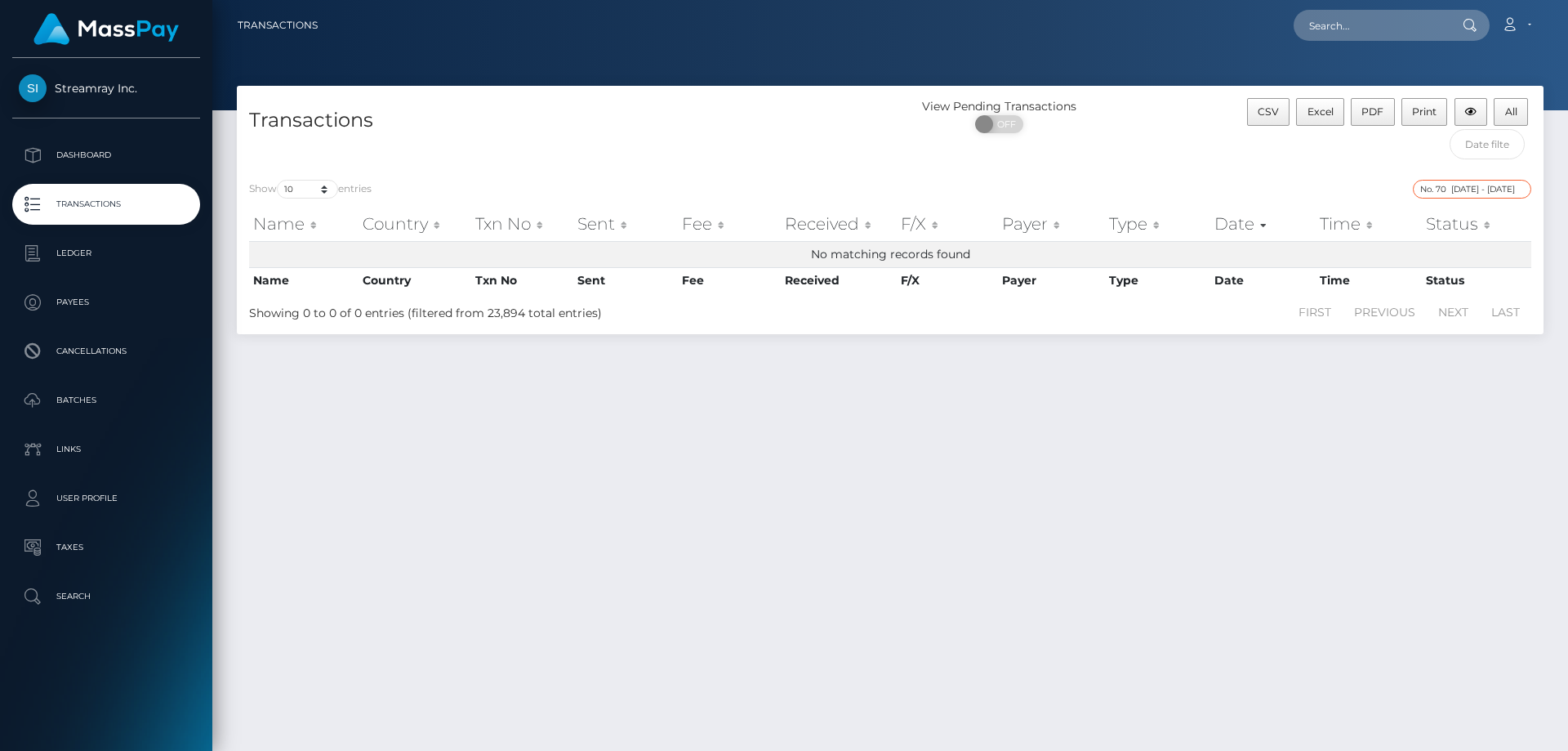
click at [1419, 190] on input "Invoice No. 70 [DATE] - [DATE]" at bounding box center [1472, 189] width 119 height 19
type input "Invoice No. 70 Aug 5 - Sept 4 2025"
click at [1359, 547] on div "Transactions View Pending Transactions ON OFF CSV Excel PDF Print All Show 10 2…" at bounding box center [891, 410] width 1356 height 650
click at [1432, 184] on input "Invoice No. 70 Aug 5 - Sept 4 2025" at bounding box center [1472, 189] width 119 height 19
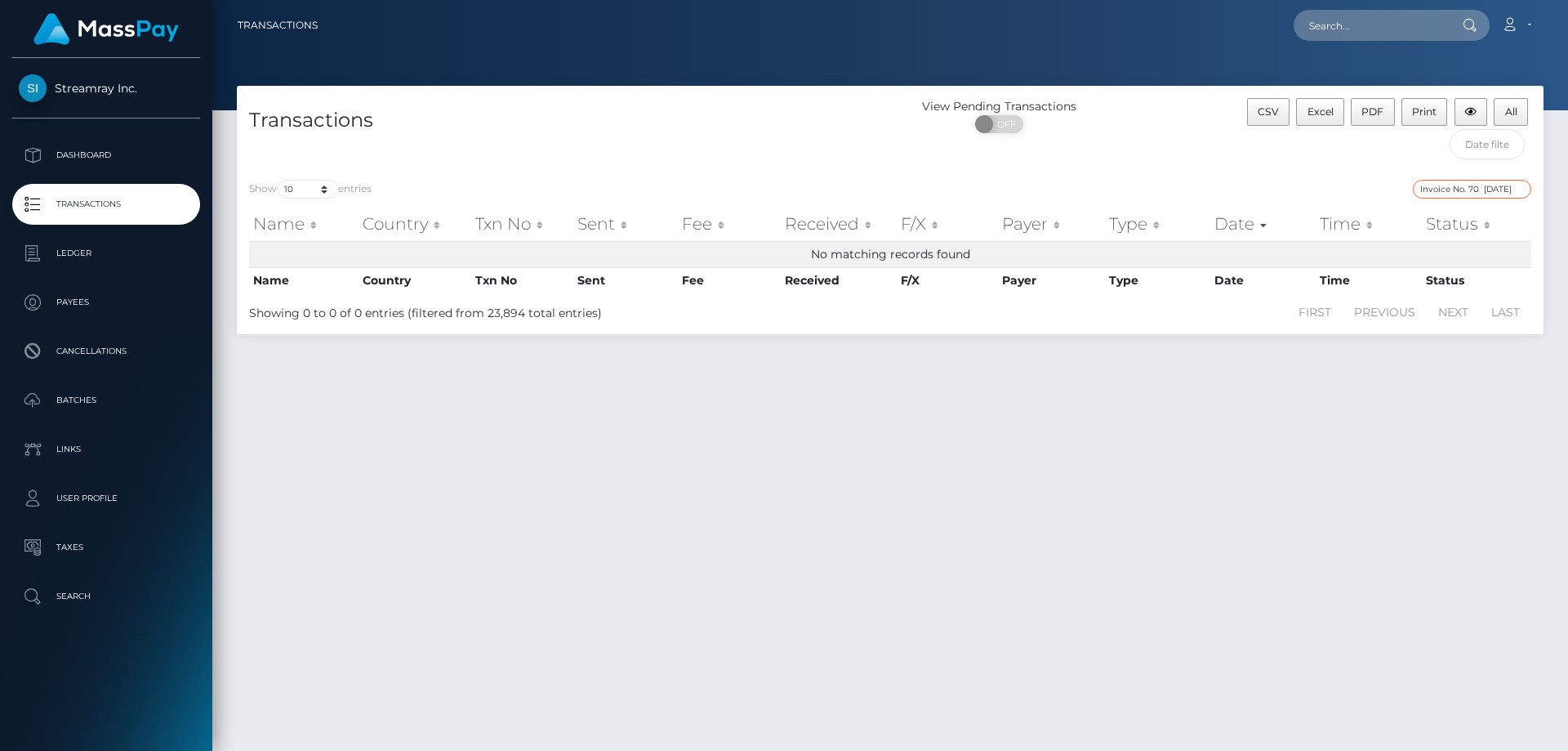
scroll to position [0, 51]
drag, startPoint x: 1421, startPoint y: 187, endPoint x: 1658, endPoint y: 231, distance: 241.0
click at [1568, 231] on html "Streamray Inc. Dashboard Transactions Ledger Payees Cancellations" at bounding box center [784, 376] width 1568 height 751
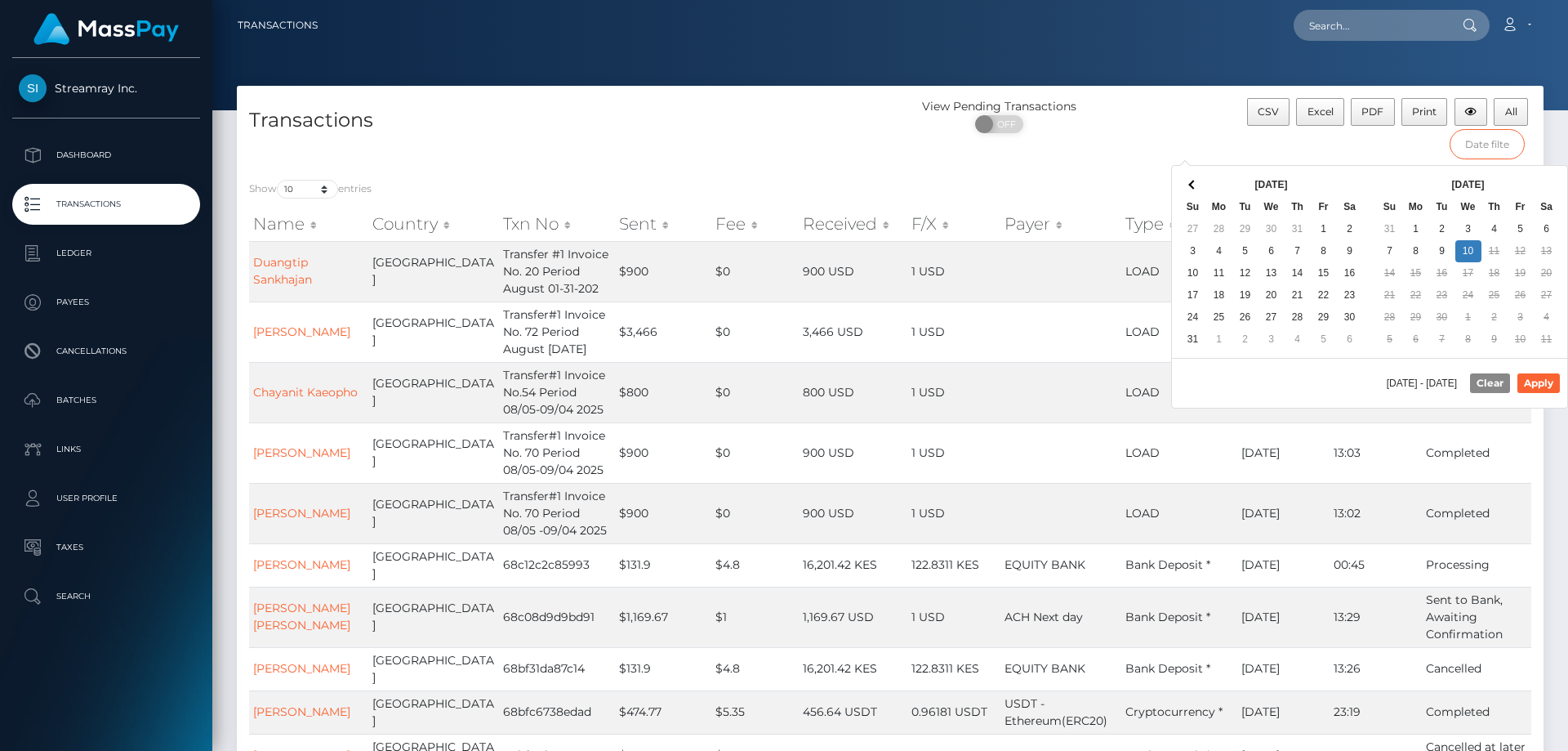
click at [1484, 146] on input "text" at bounding box center [1488, 144] width 76 height 30
click at [1547, 389] on button "Apply" at bounding box center [1539, 383] width 42 height 20
type input "09/10/2025 - 09/10/2025"
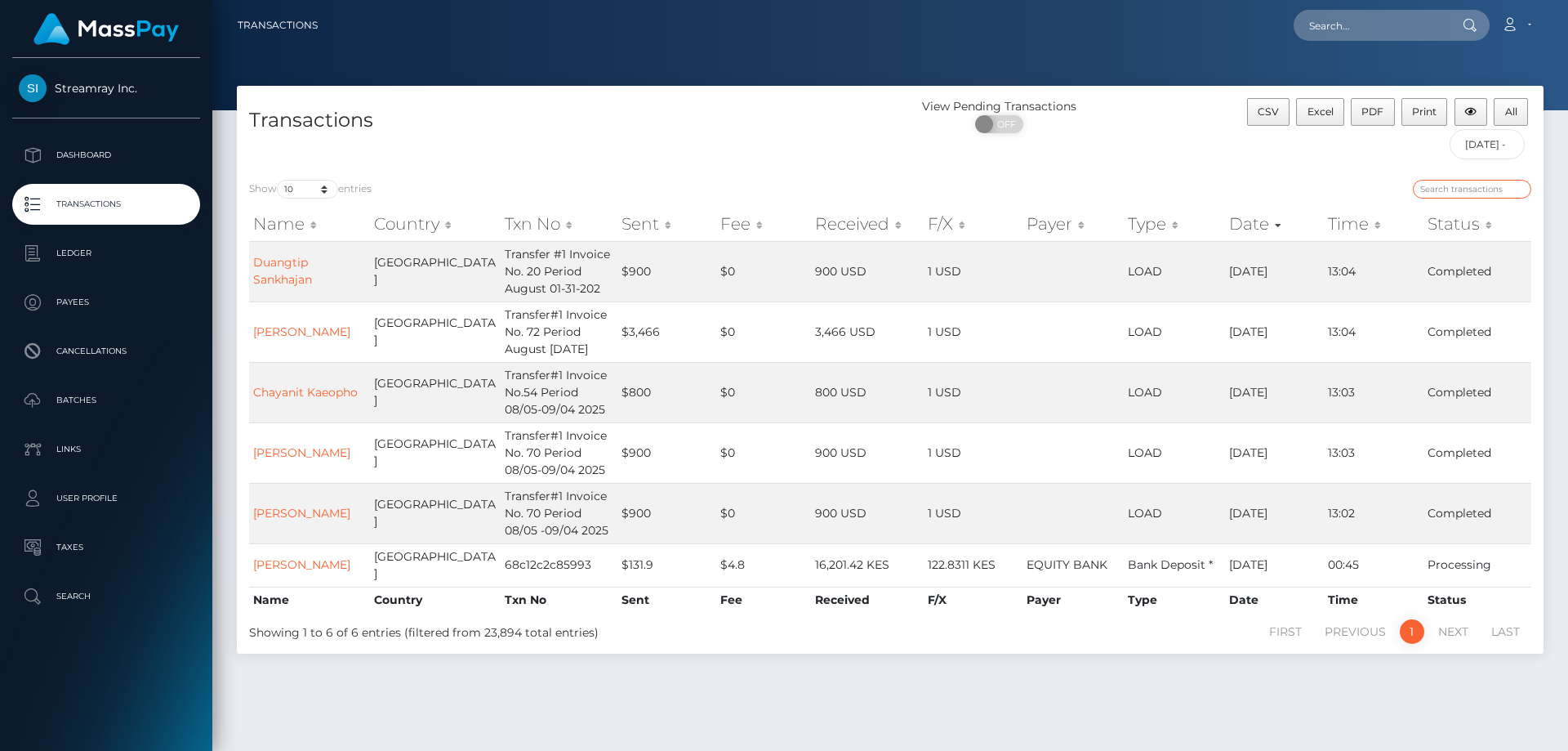
click at [1445, 194] on input "search" at bounding box center [1472, 189] width 119 height 19
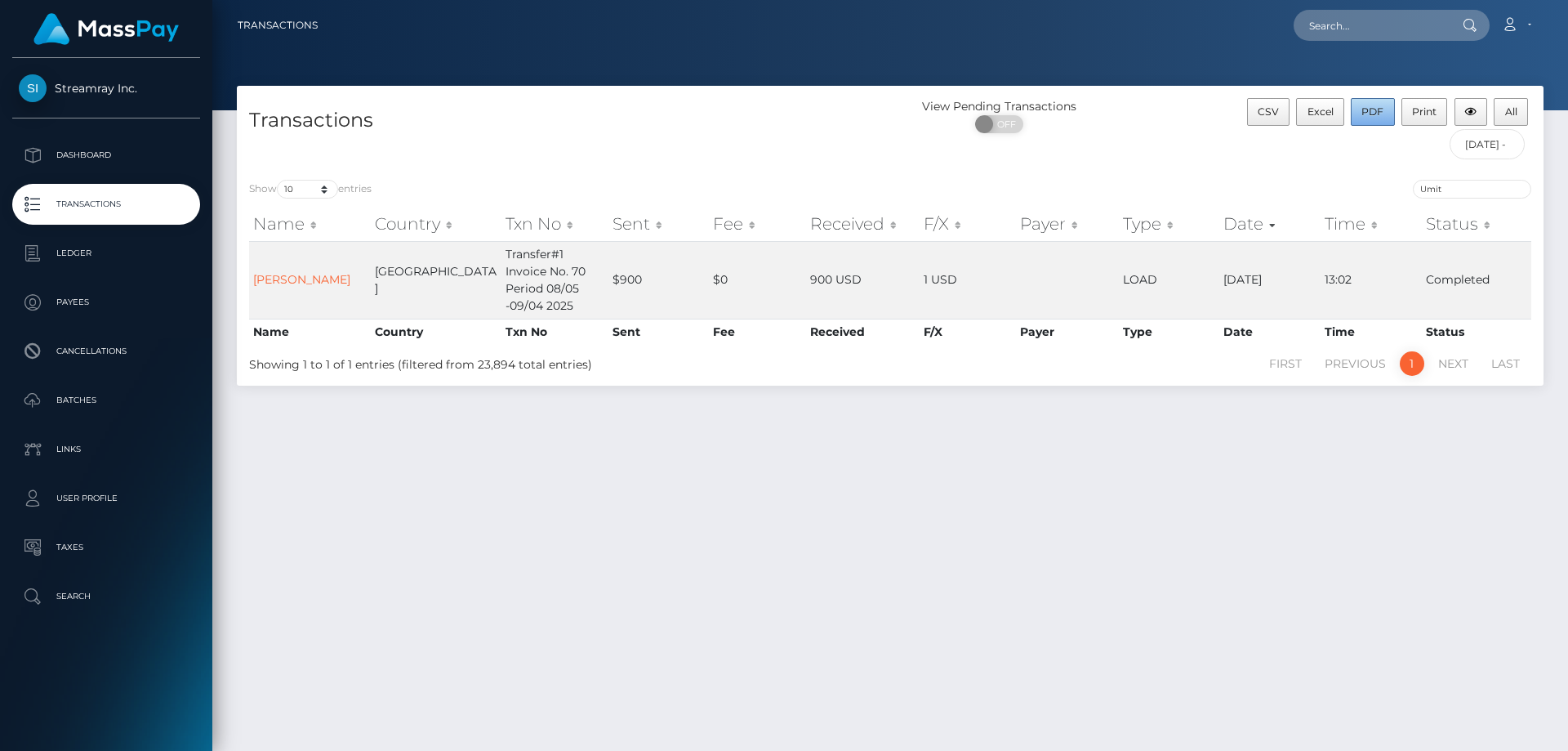
click at [1367, 113] on span "PDF" at bounding box center [1372, 111] width 22 height 12
click at [964, 47] on nav "Transactions Loading... Loading... Account Logout" at bounding box center [891, 25] width 1356 height 51
drag, startPoint x: 1451, startPoint y: 189, endPoint x: 1250, endPoint y: 167, distance: 202.2
click at [1250, 167] on div "Transactions View Pending Transactions ON OFF CSV Excel PDF Print All 09/10/202…" at bounding box center [891, 235] width 1307 height 300
click at [1382, 115] on span "PDF" at bounding box center [1372, 111] width 22 height 12
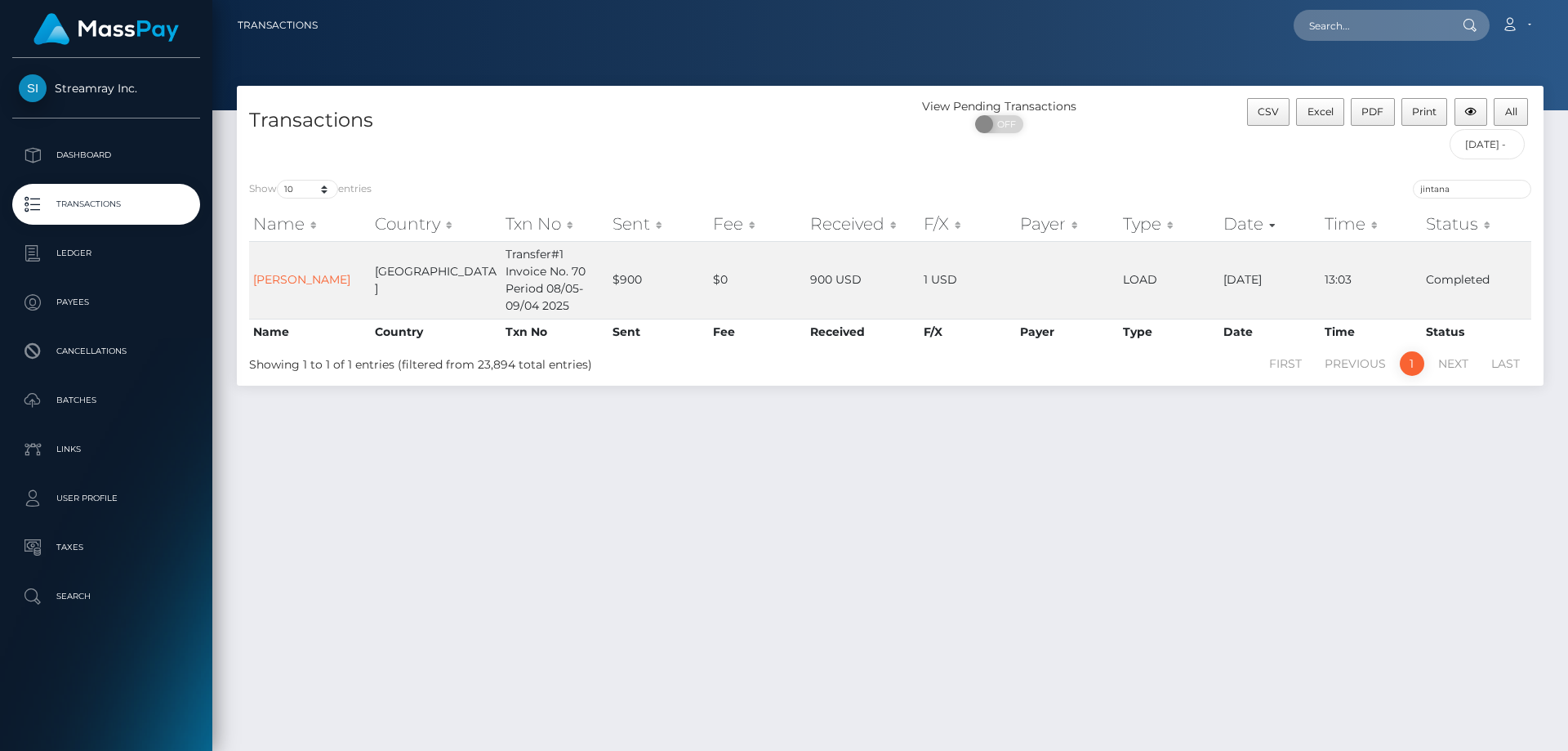
click at [1135, 134] on div "View Pending Transactions ON OFF" at bounding box center [1053, 120] width 326 height 43
drag, startPoint x: 1458, startPoint y: 193, endPoint x: 1173, endPoint y: 140, distance: 289.9
click at [1173, 140] on div "Transactions View Pending Transactions ON OFF CSV Excel PDF Print All 09/10/202…" at bounding box center [891, 235] width 1307 height 300
type input "Chayanit"
click at [1361, 109] on button "PDF" at bounding box center [1372, 112] width 44 height 28
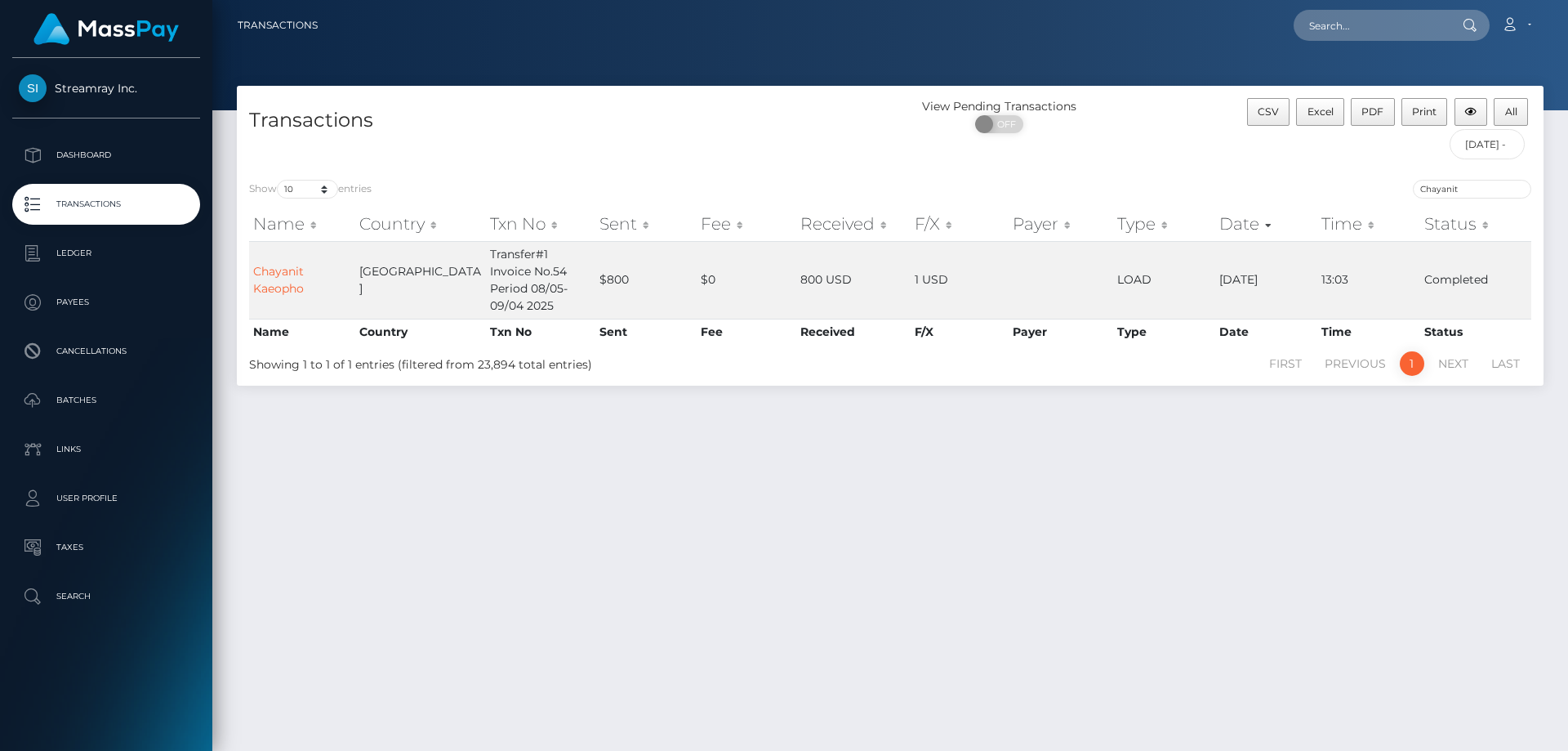
click at [116, 202] on p "Transactions" at bounding box center [106, 204] width 175 height 24
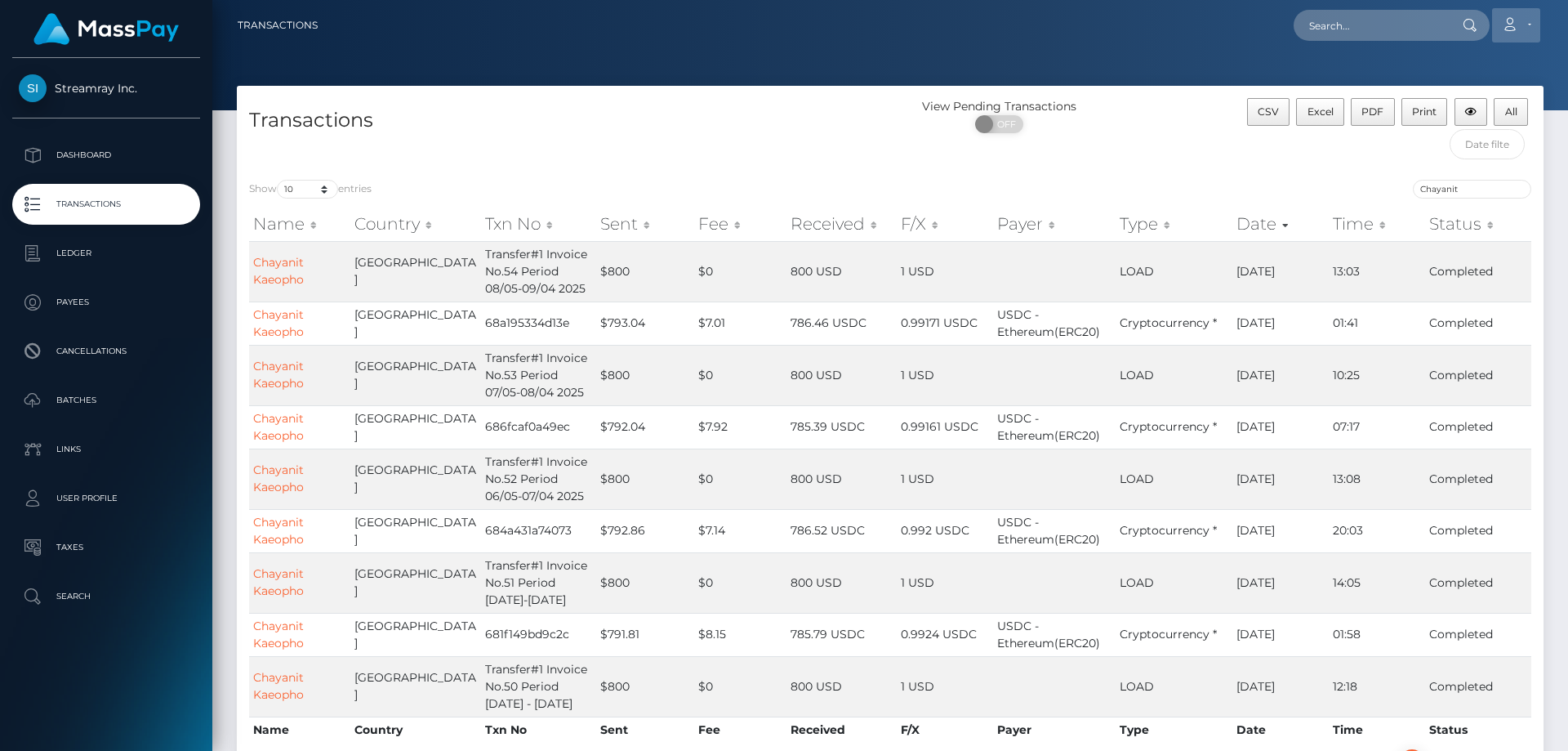
click at [1524, 26] on link "Account" at bounding box center [1516, 25] width 48 height 34
click at [1441, 105] on link "Logout" at bounding box center [1478, 105] width 131 height 30
